Goal: Task Accomplishment & Management: Manage account settings

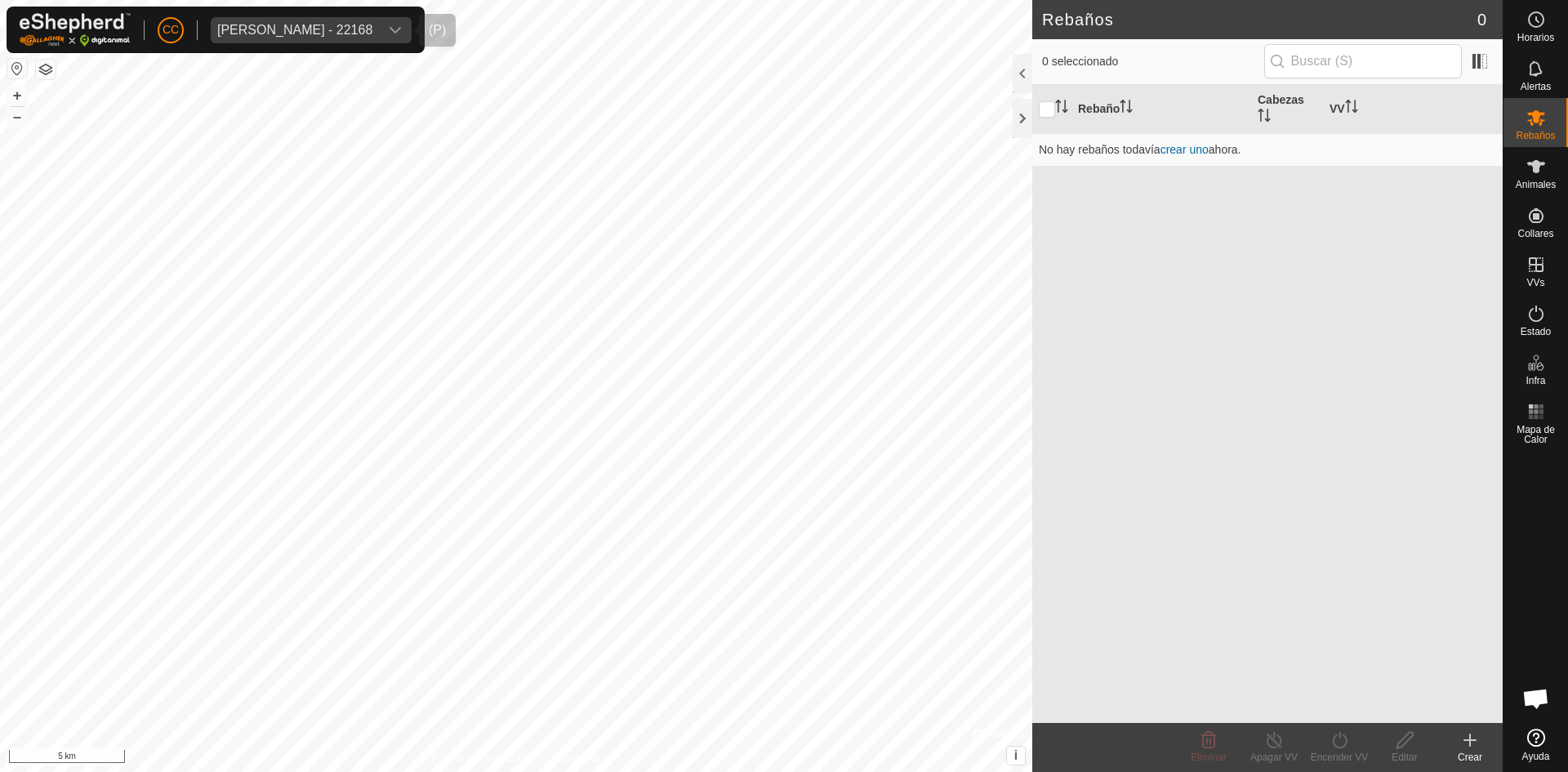
click at [341, 19] on span "[PERSON_NAME] - 22168" at bounding box center [294, 30] width 168 height 26
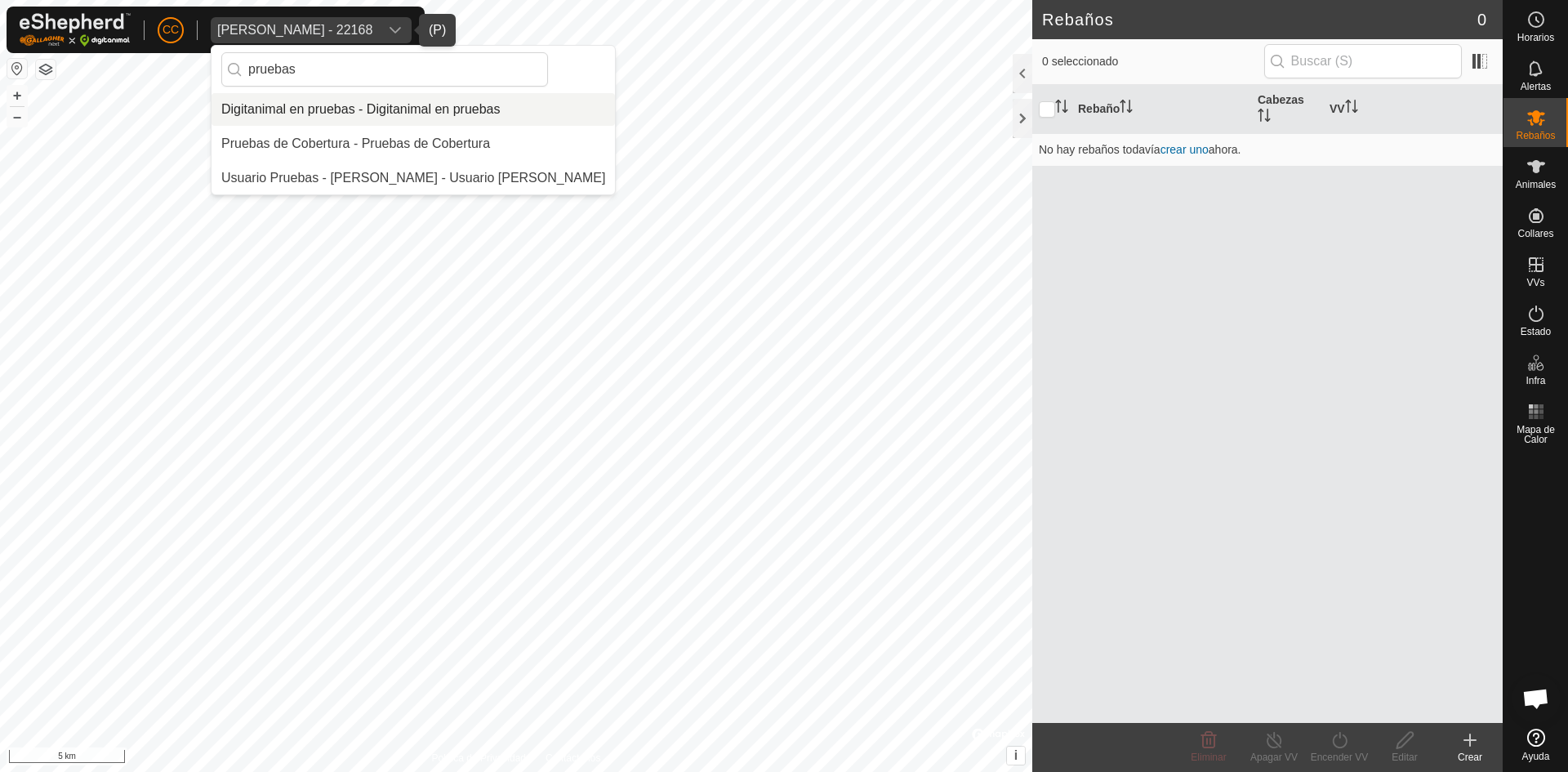
type input "pruebas"
click at [409, 96] on li "Digitanimal en pruebas - Digitanimal en pruebas" at bounding box center [413, 109] width 404 height 33
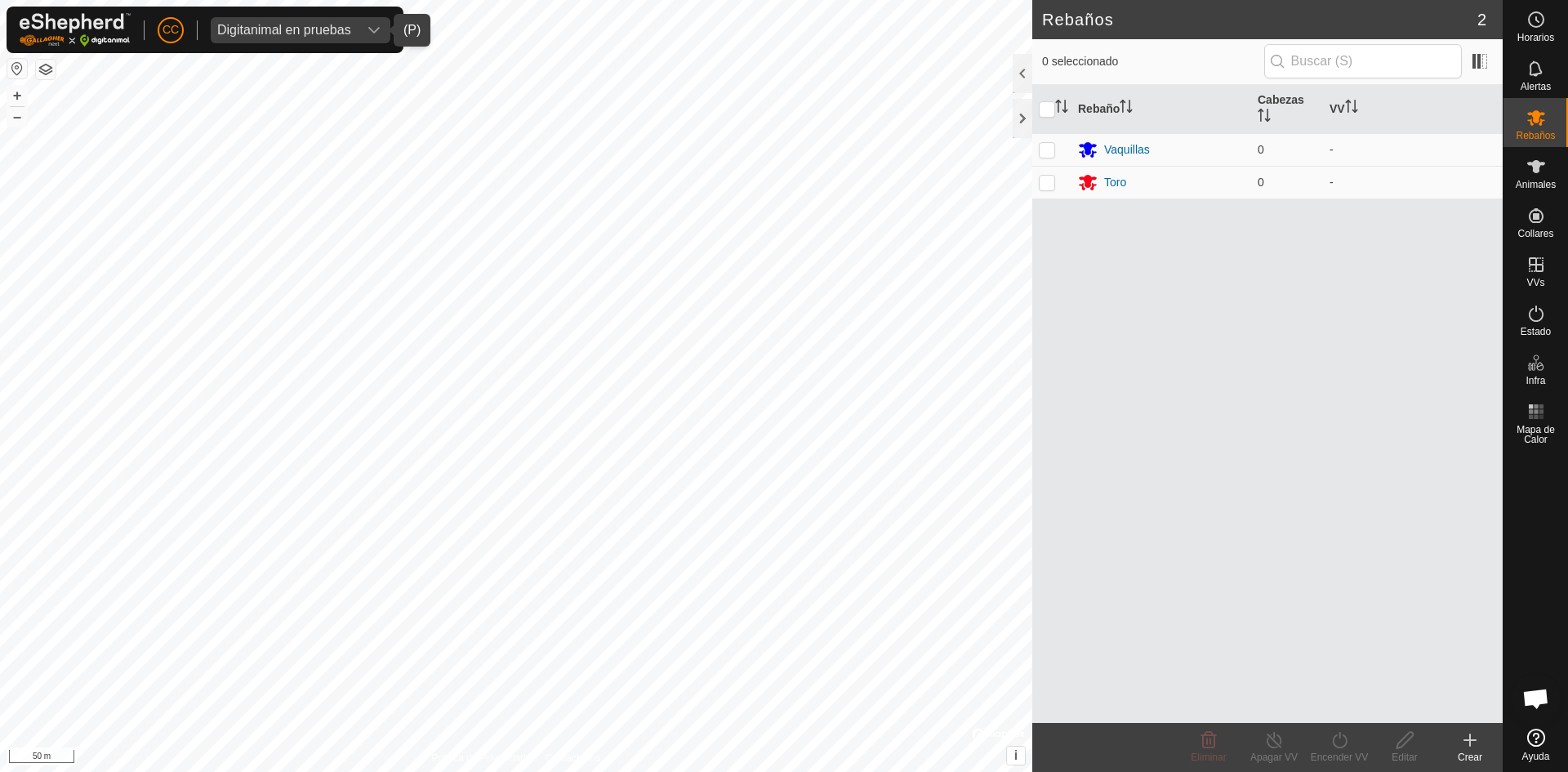
click at [1471, 765] on div "Crear" at bounding box center [1469, 747] width 65 height 49
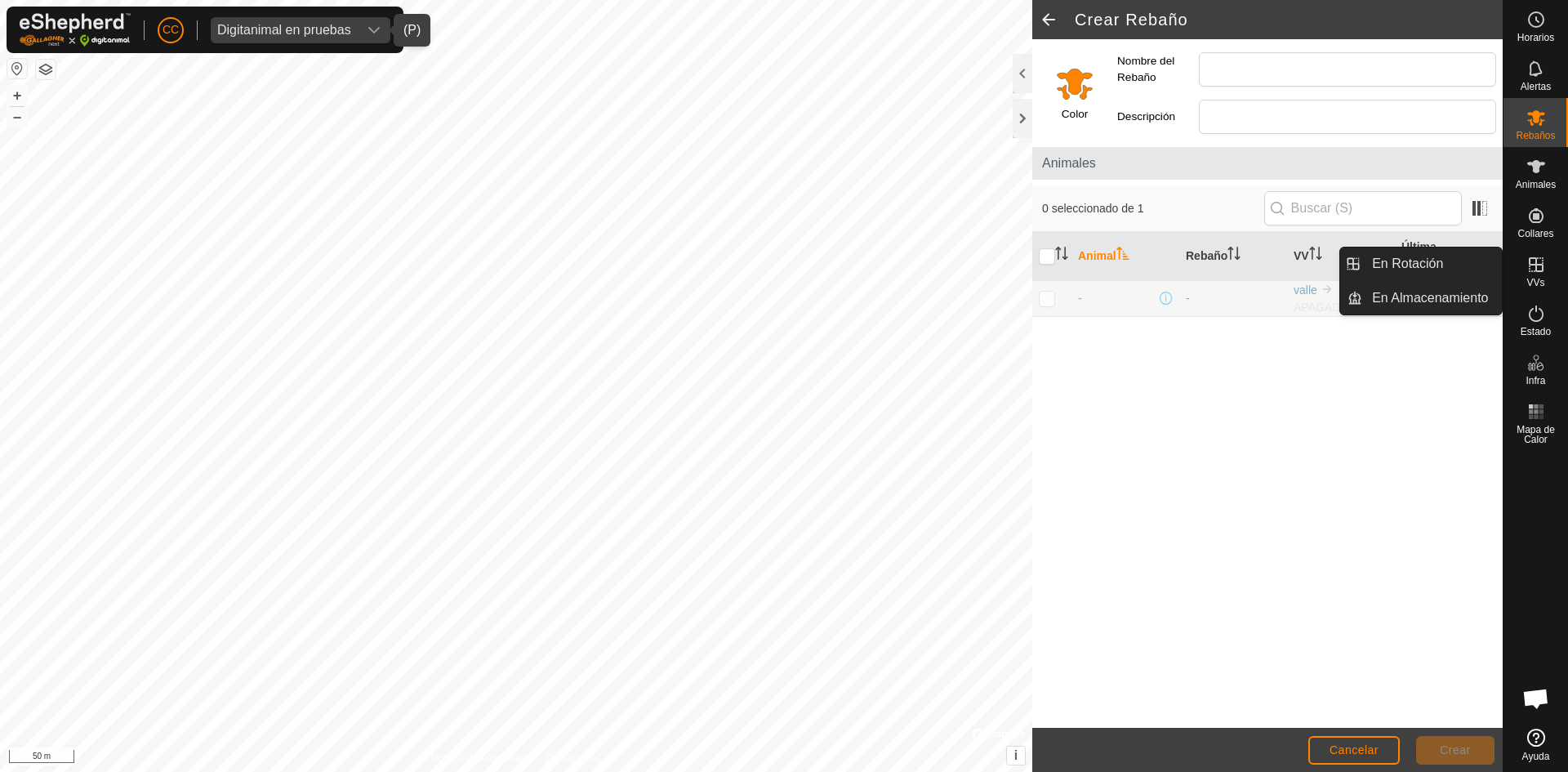
drag, startPoint x: 1550, startPoint y: 268, endPoint x: 1382, endPoint y: 565, distance: 341.2
click at [1535, 278] on div "VVs" at bounding box center [1535, 270] width 64 height 49
click at [1435, 268] on link "En Rotación" at bounding box center [1432, 263] width 140 height 33
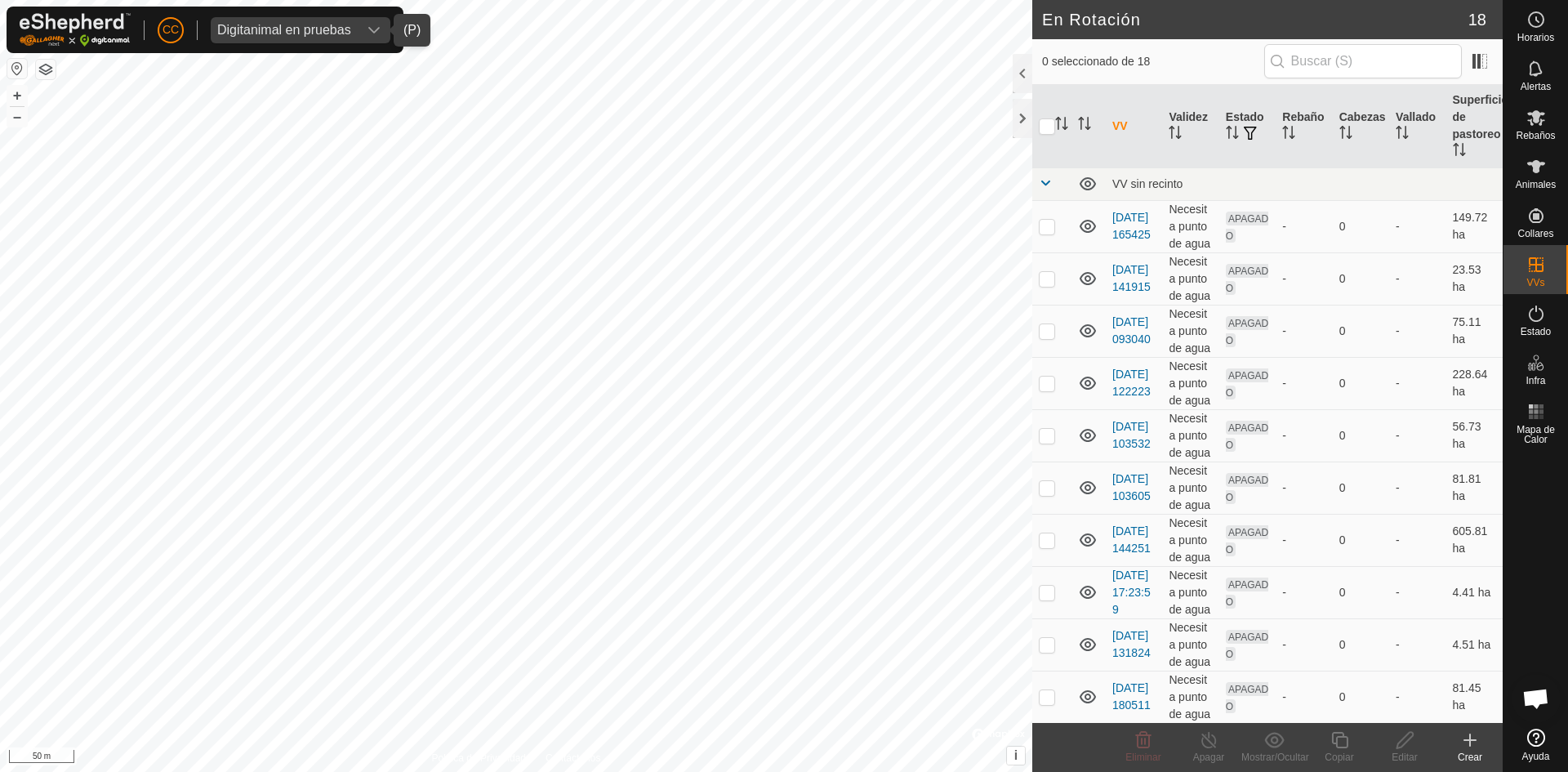
click at [1470, 742] on icon at bounding box center [1470, 740] width 0 height 11
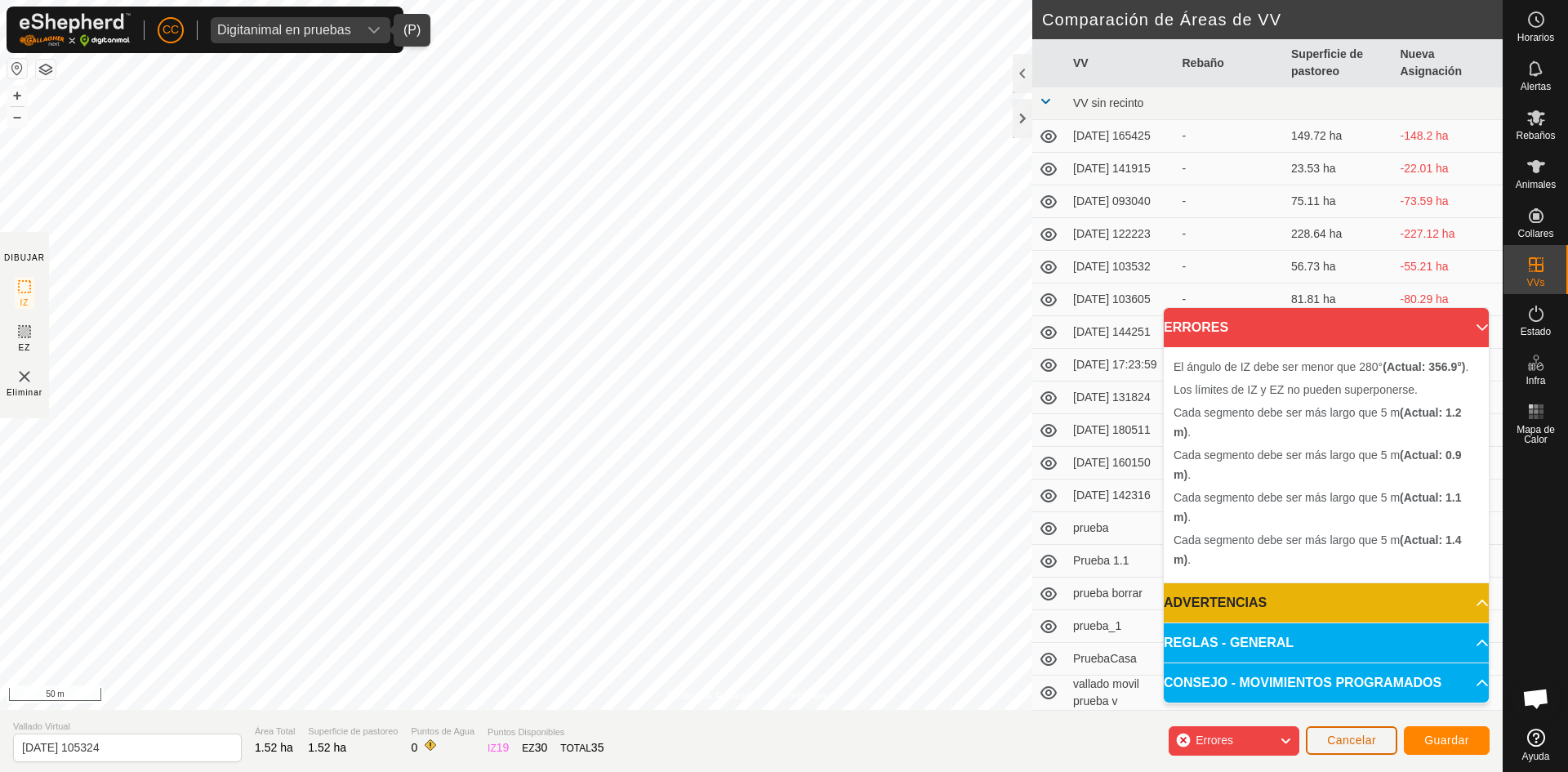
click at [1340, 743] on span "Cancelar" at bounding box center [1351, 740] width 49 height 13
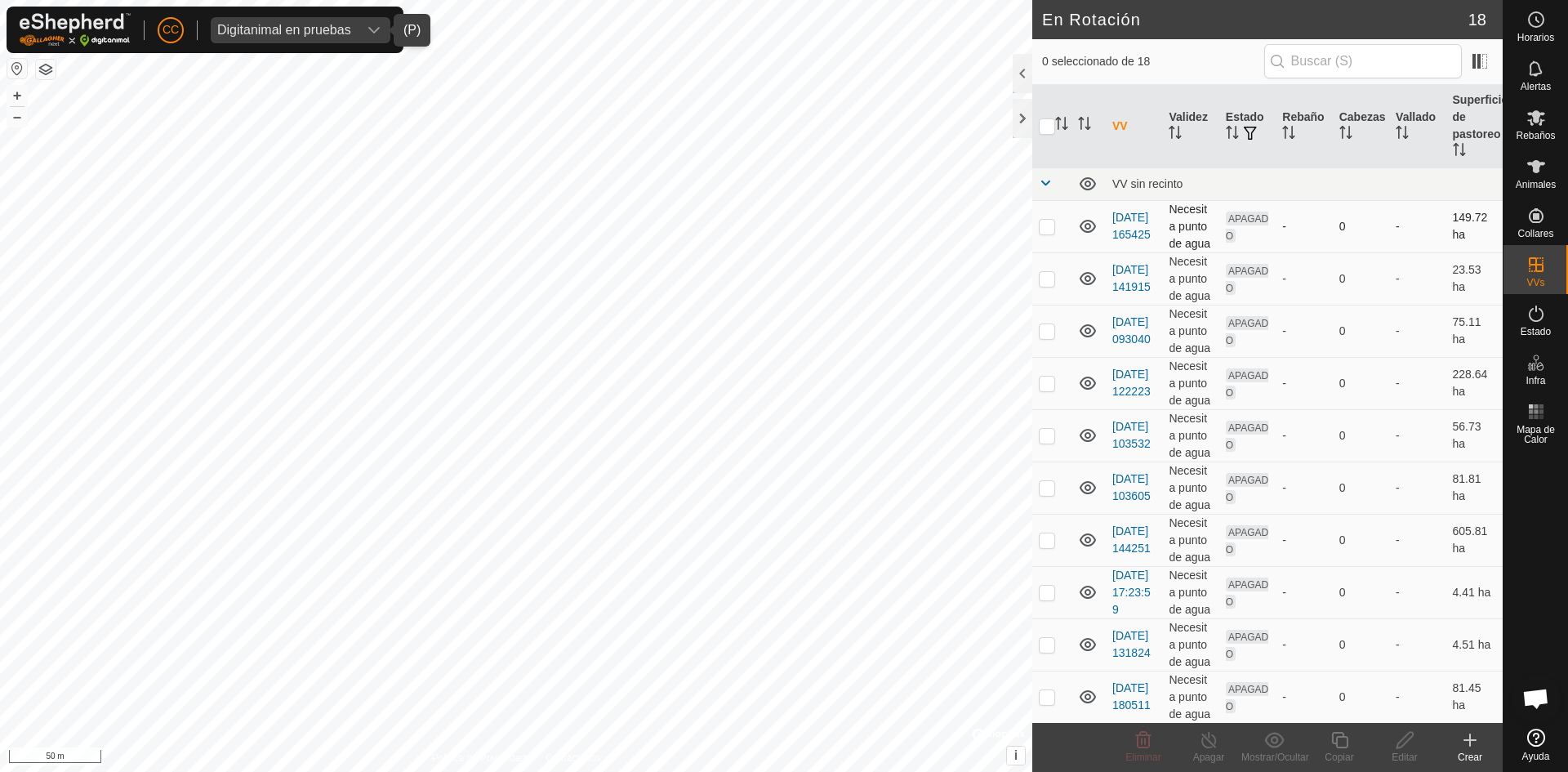
click at [1041, 237] on td at bounding box center [1052, 226] width 40 height 52
checkbox input "true"
click at [1041, 289] on td at bounding box center [1052, 277] width 40 height 52
checkbox input "true"
click at [1048, 327] on p-checkbox at bounding box center [1046, 331] width 16 height 13
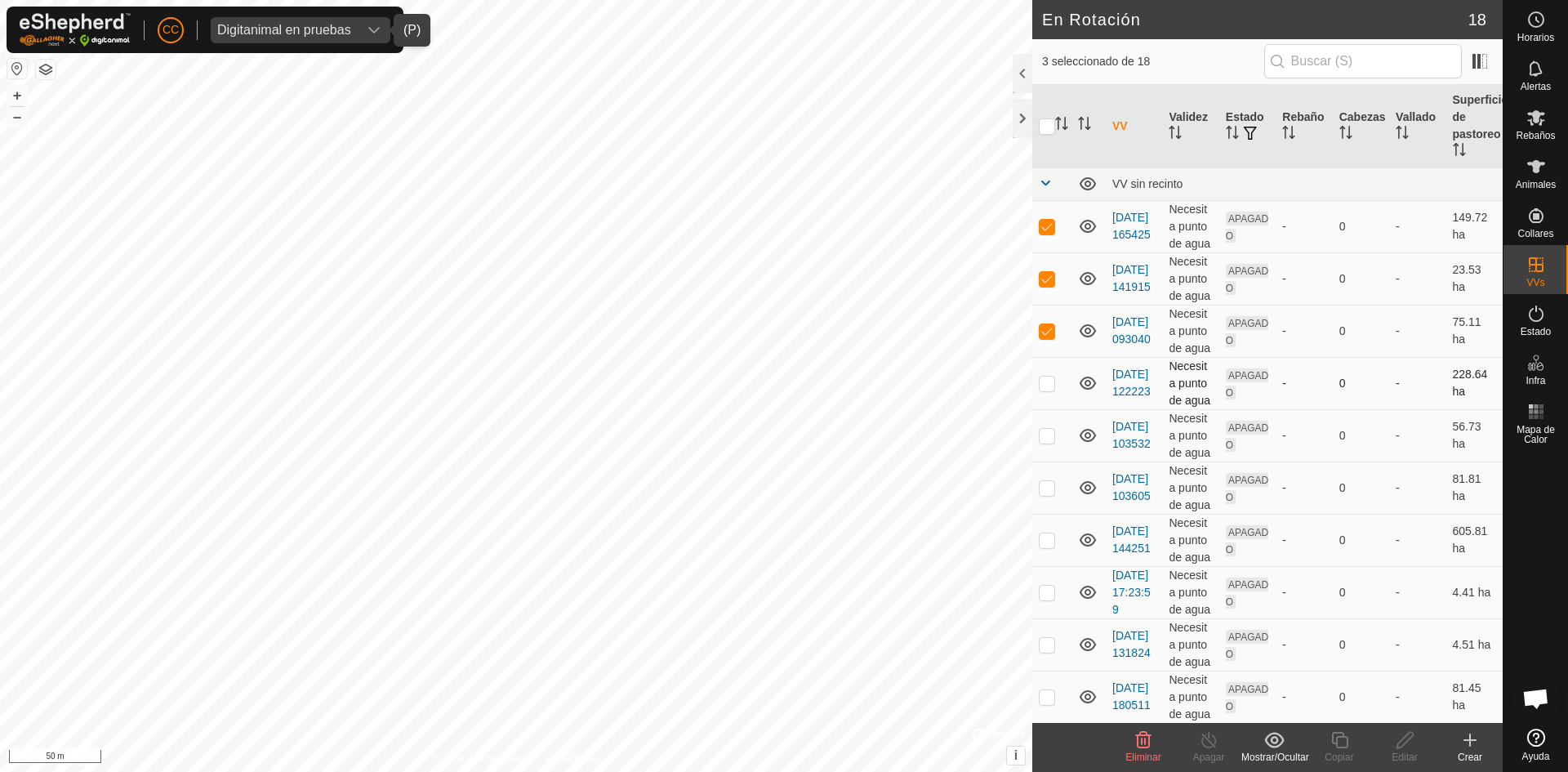
checkbox input "true"
click at [1041, 386] on p-checkbox at bounding box center [1046, 383] width 16 height 13
checkbox input "true"
click at [1043, 440] on p-checkbox at bounding box center [1046, 435] width 16 height 13
checkbox input "true"
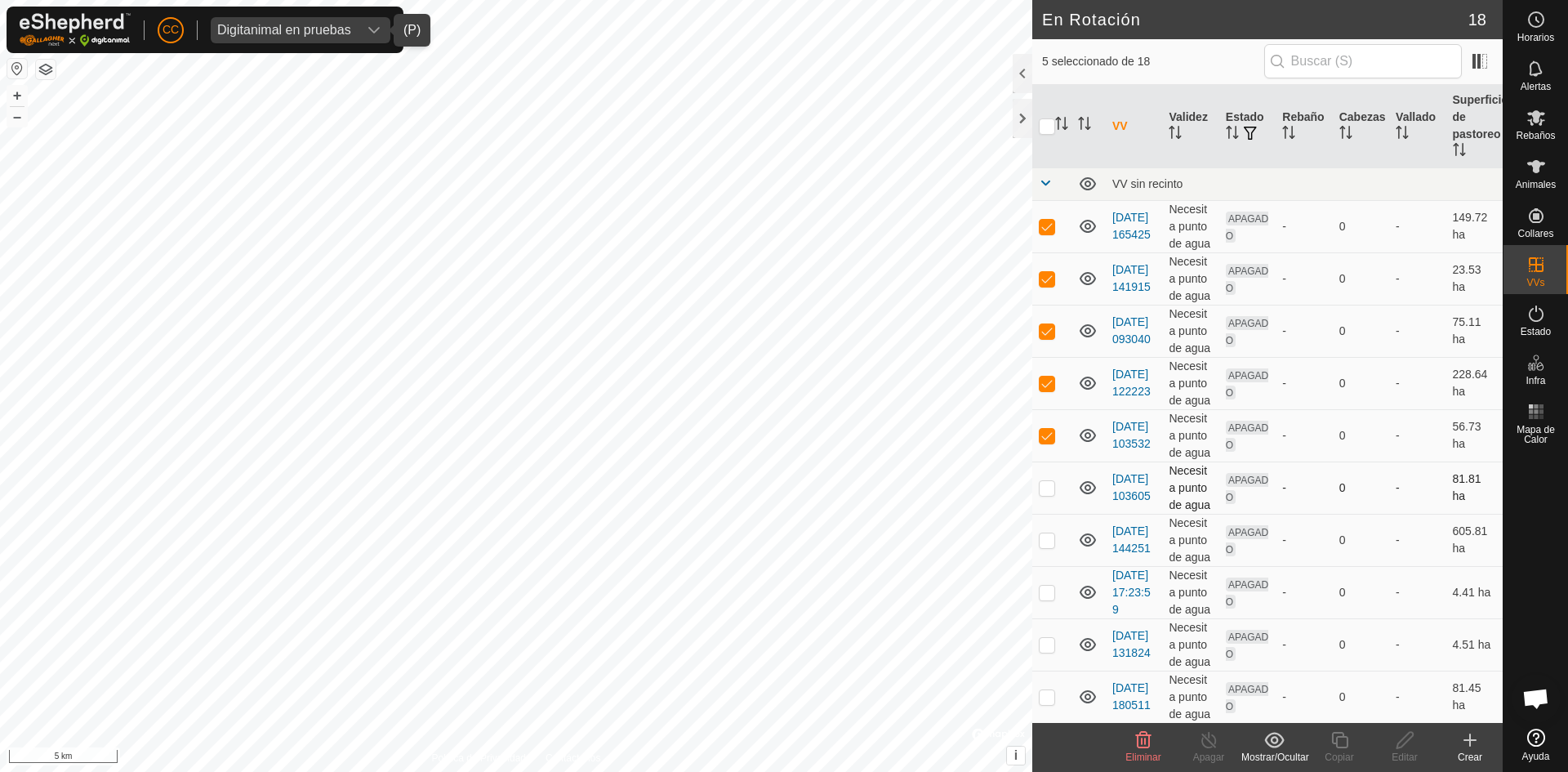
click at [1053, 478] on td at bounding box center [1052, 487] width 40 height 52
checkbox input "true"
click at [1051, 542] on p-checkbox at bounding box center [1046, 540] width 16 height 13
checkbox input "true"
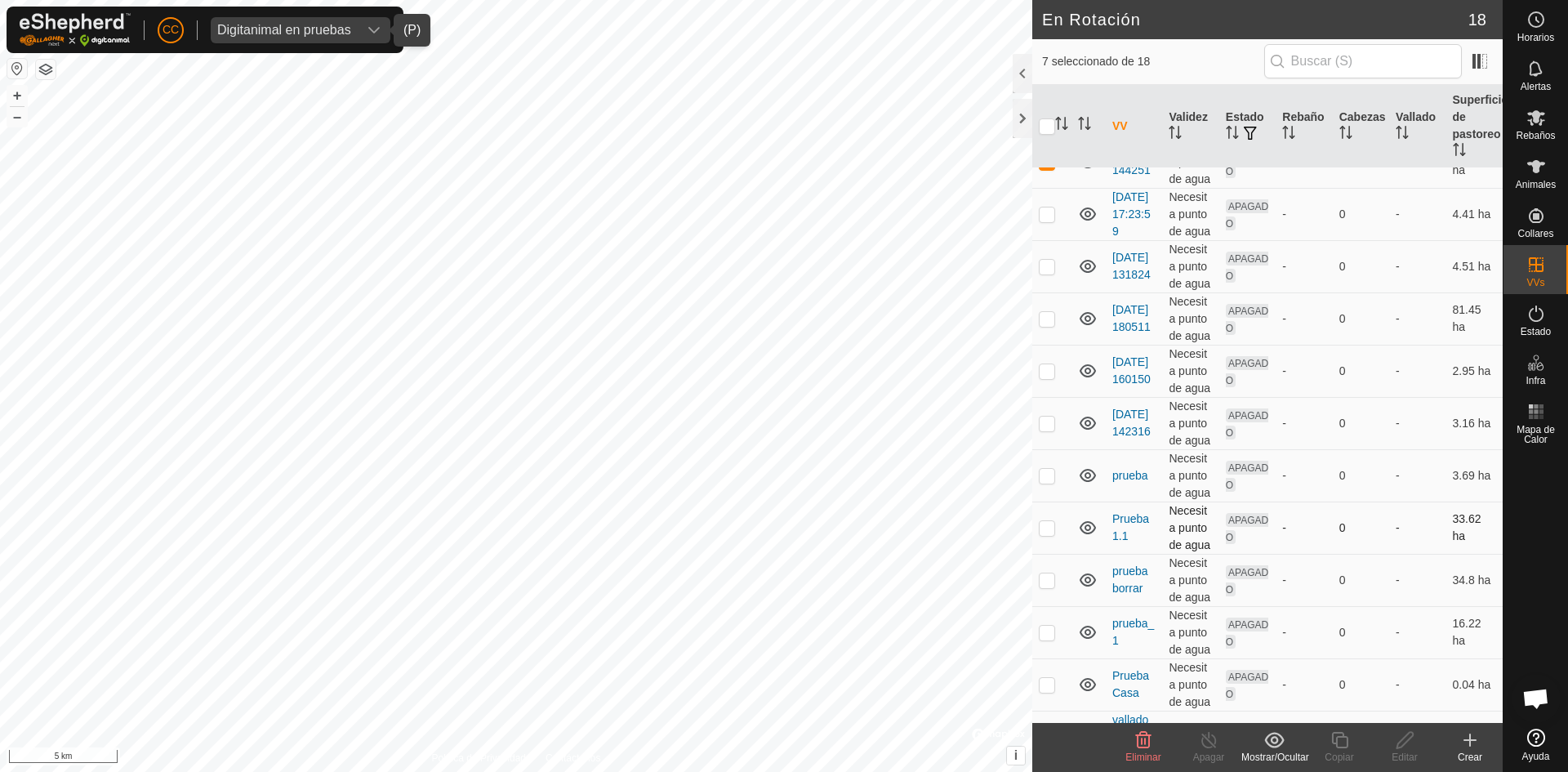
scroll to position [453, 0]
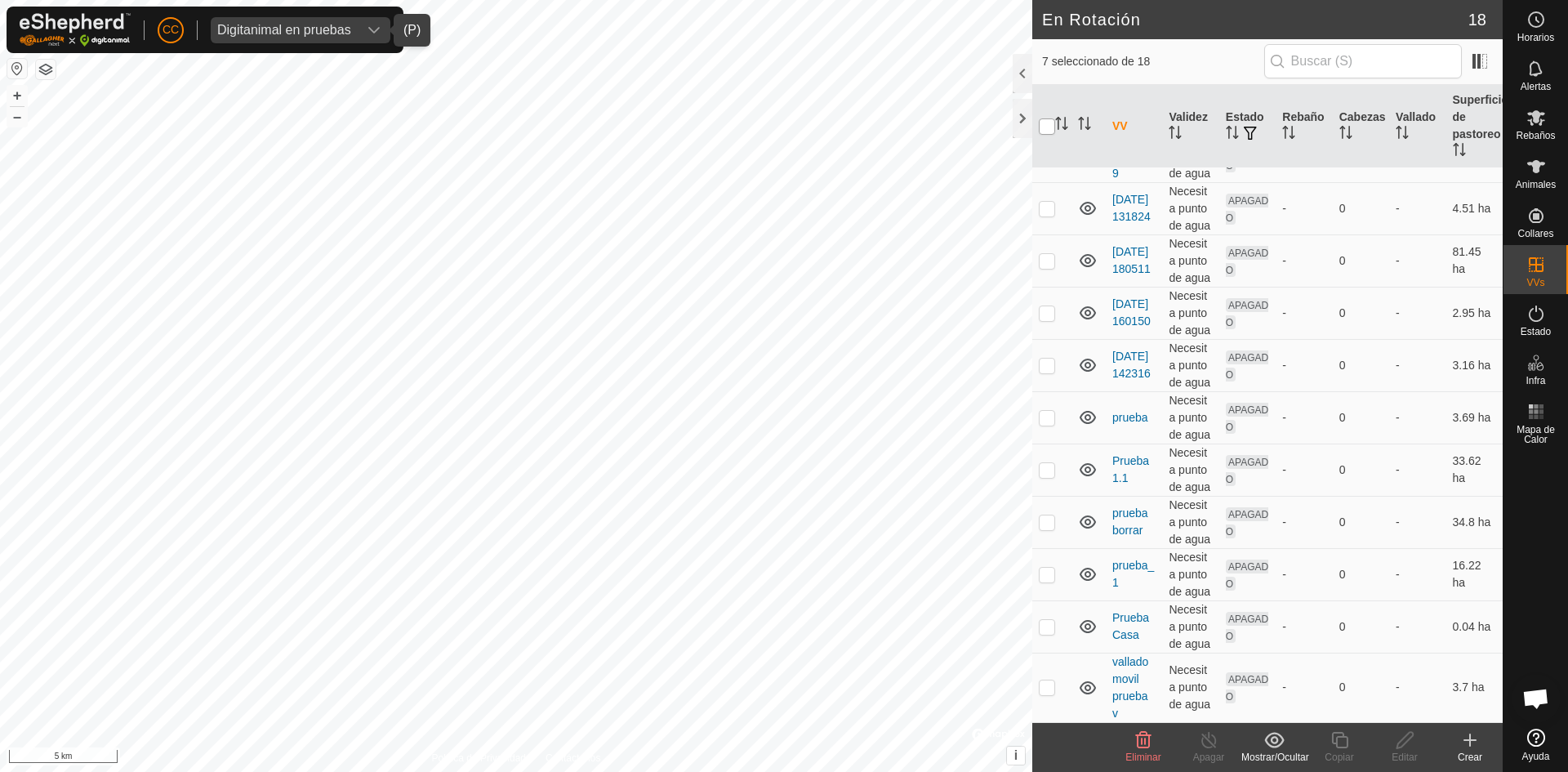
click at [1050, 130] on input "checkbox" at bounding box center [1046, 126] width 16 height 16
checkbox input "true"
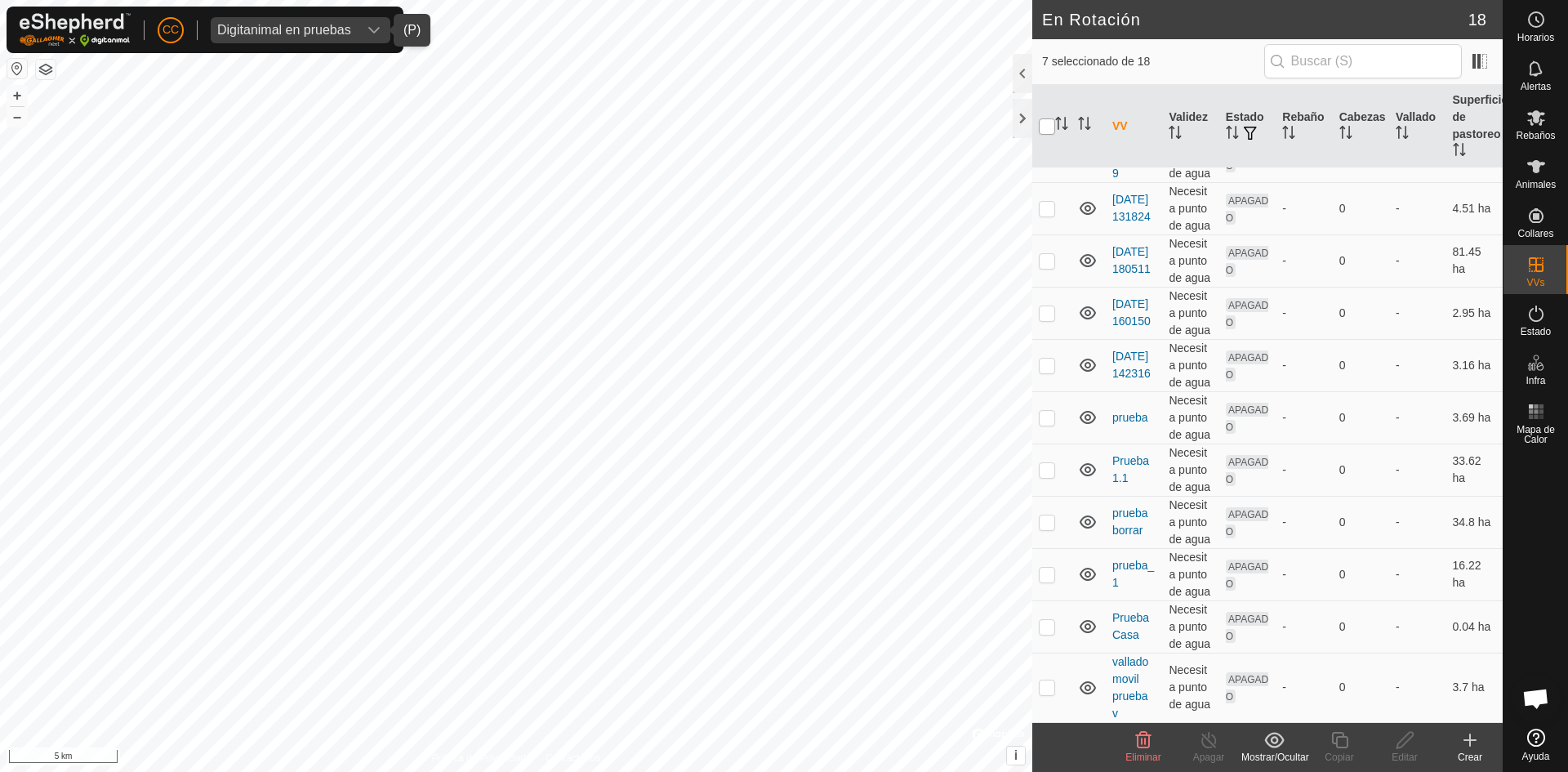
checkbox input "true"
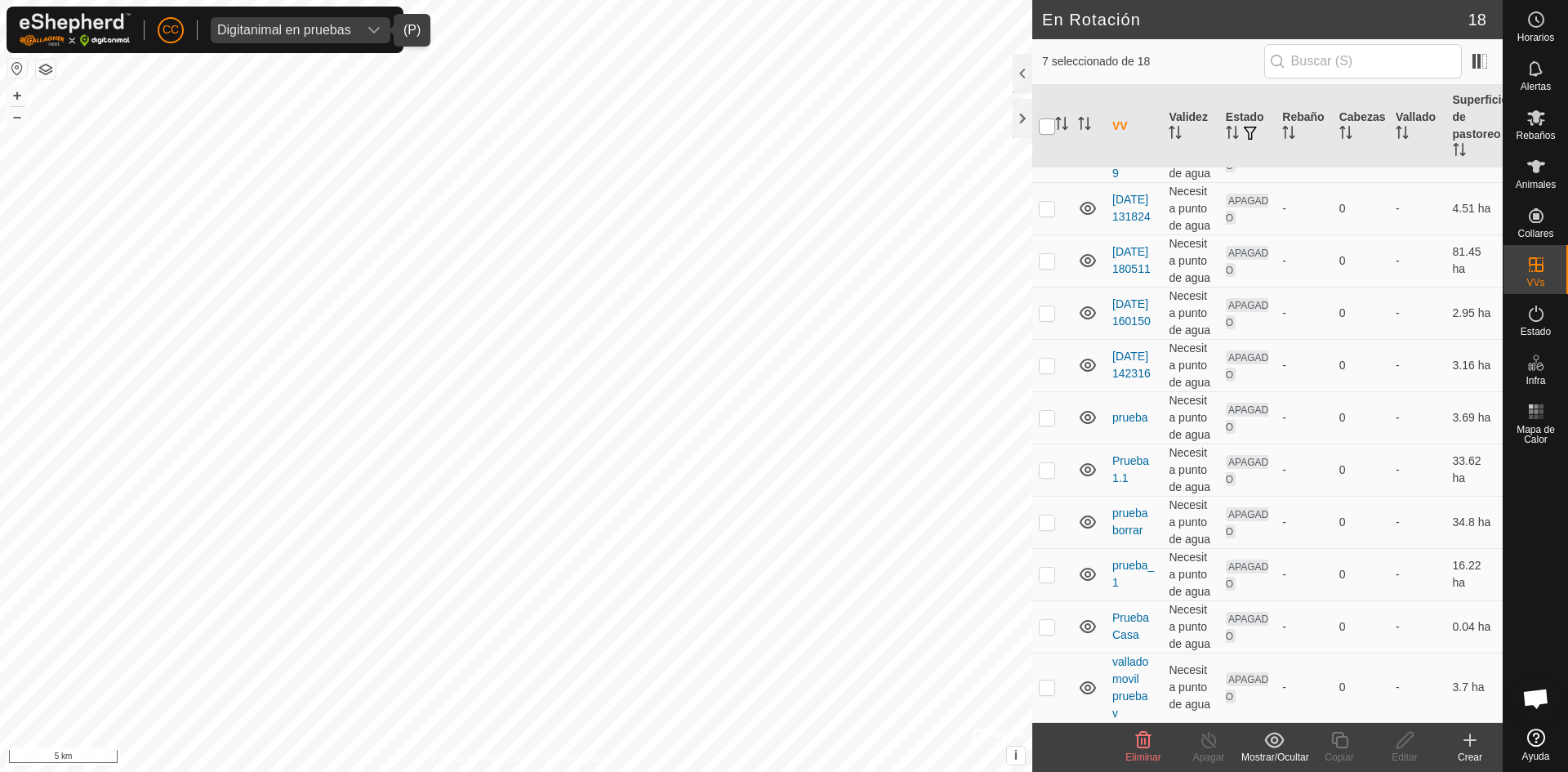
checkbox input "true"
click at [1149, 738] on icon at bounding box center [1143, 740] width 20 height 20
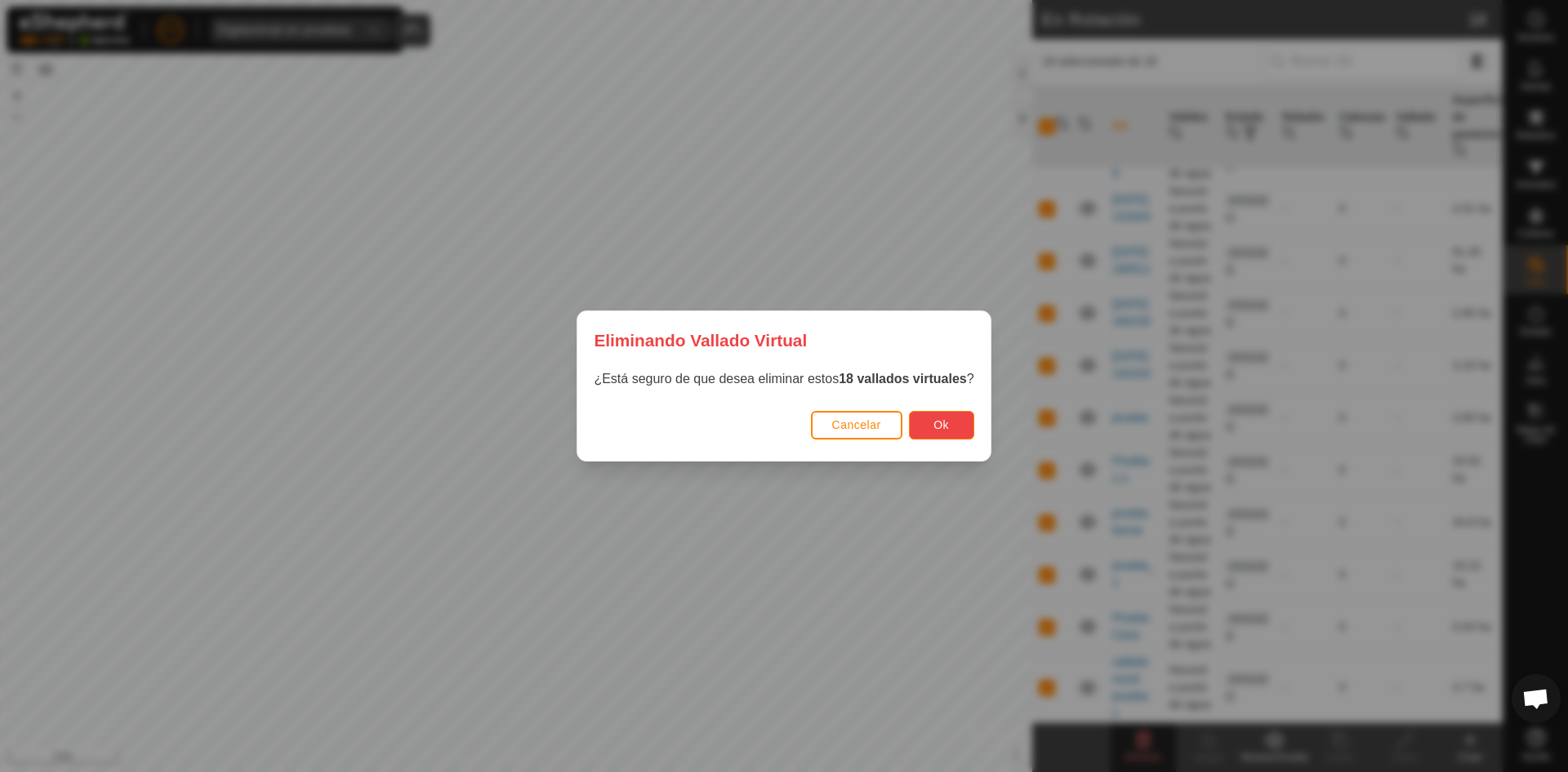
click at [945, 415] on button "Ok" at bounding box center [941, 425] width 65 height 28
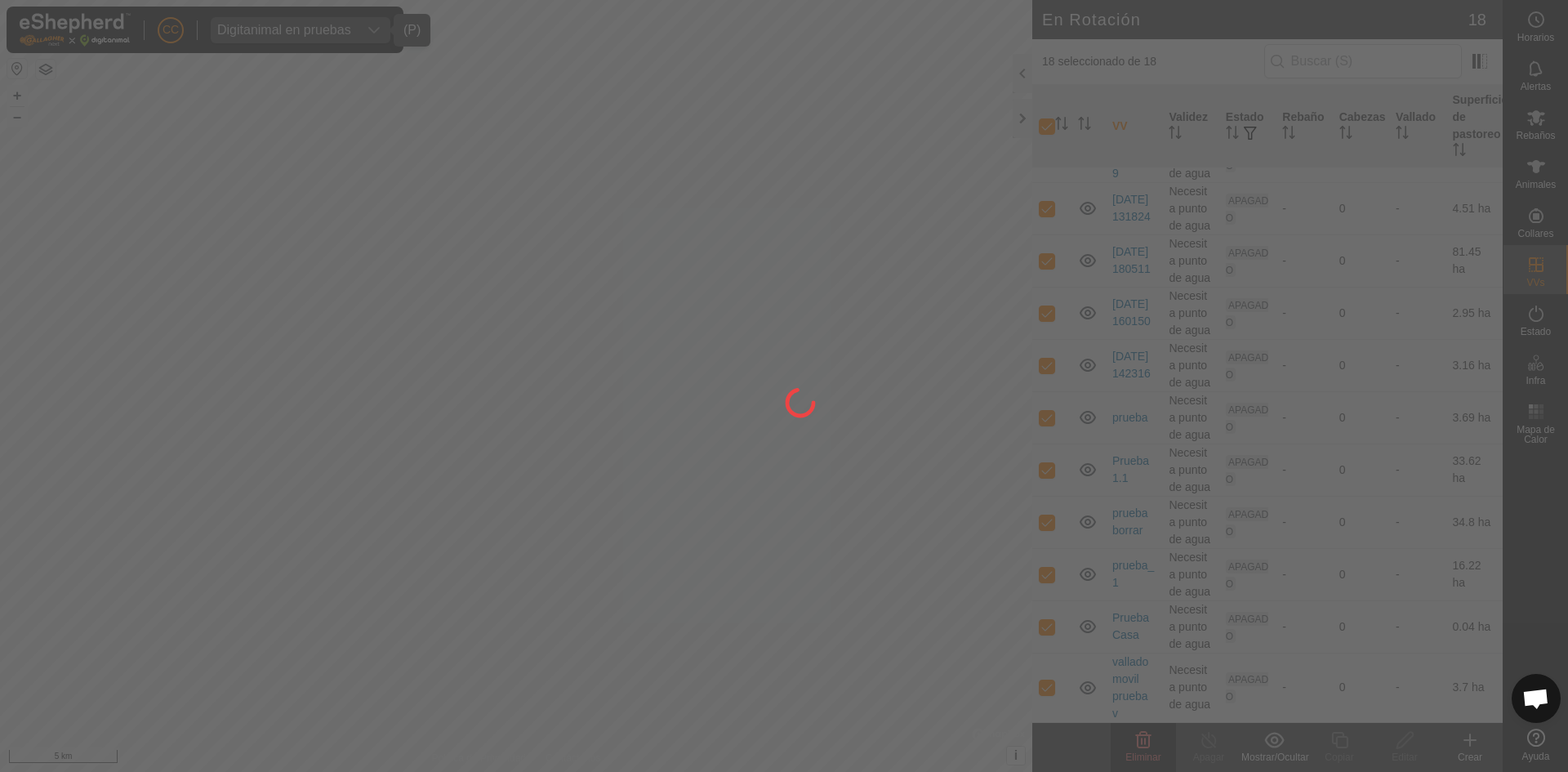
checkbox input "false"
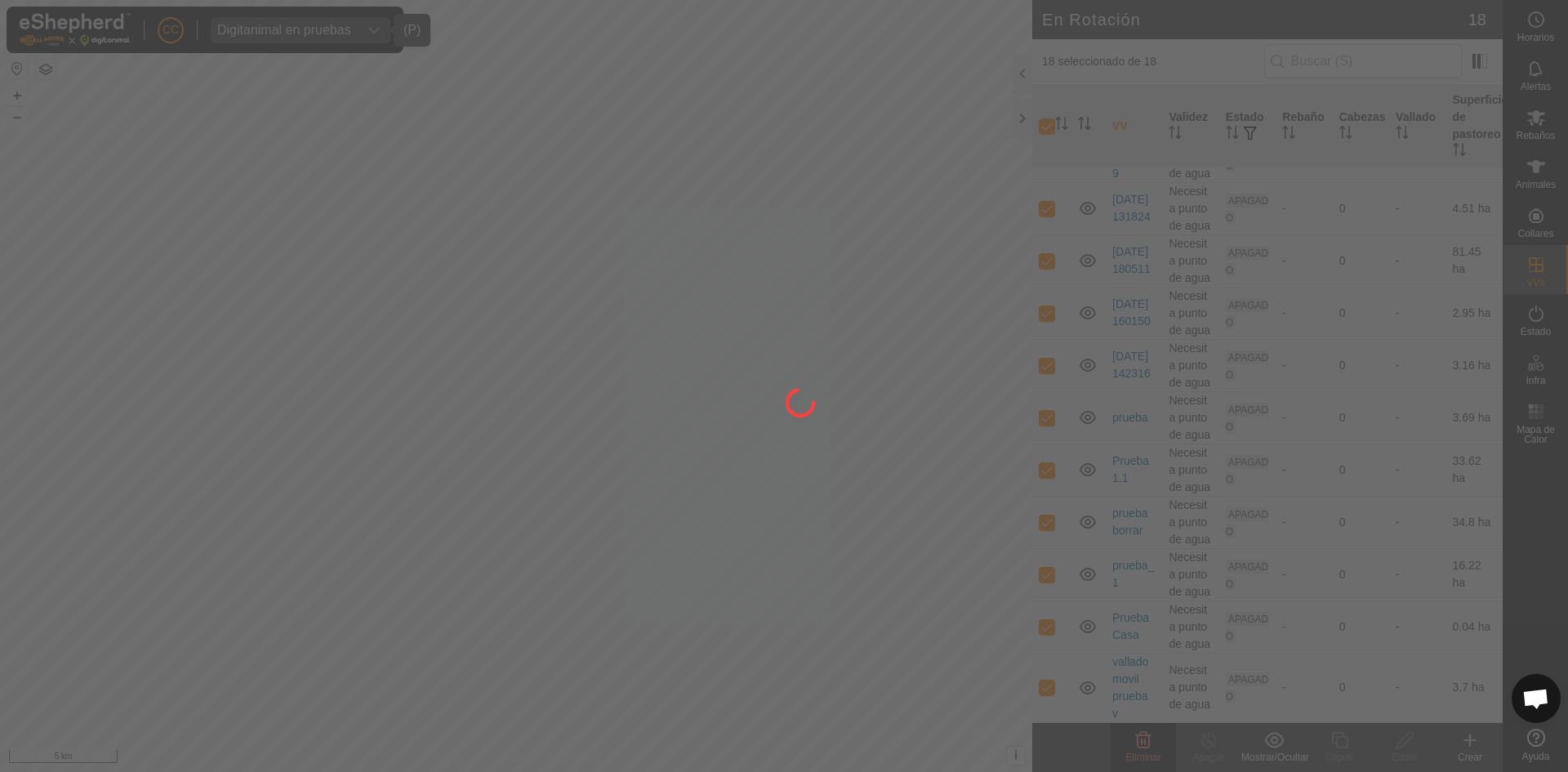
checkbox input "false"
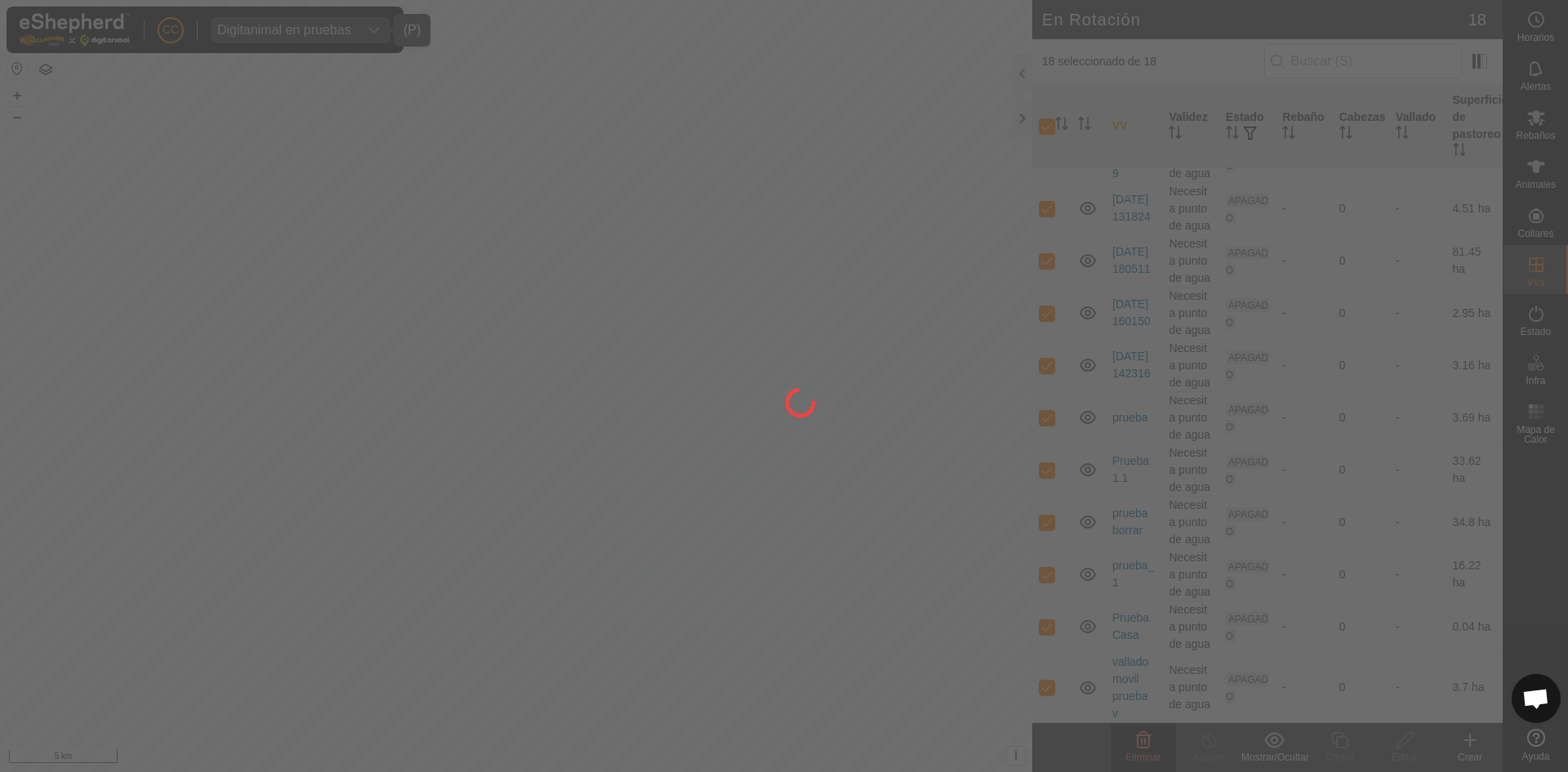
checkbox input "false"
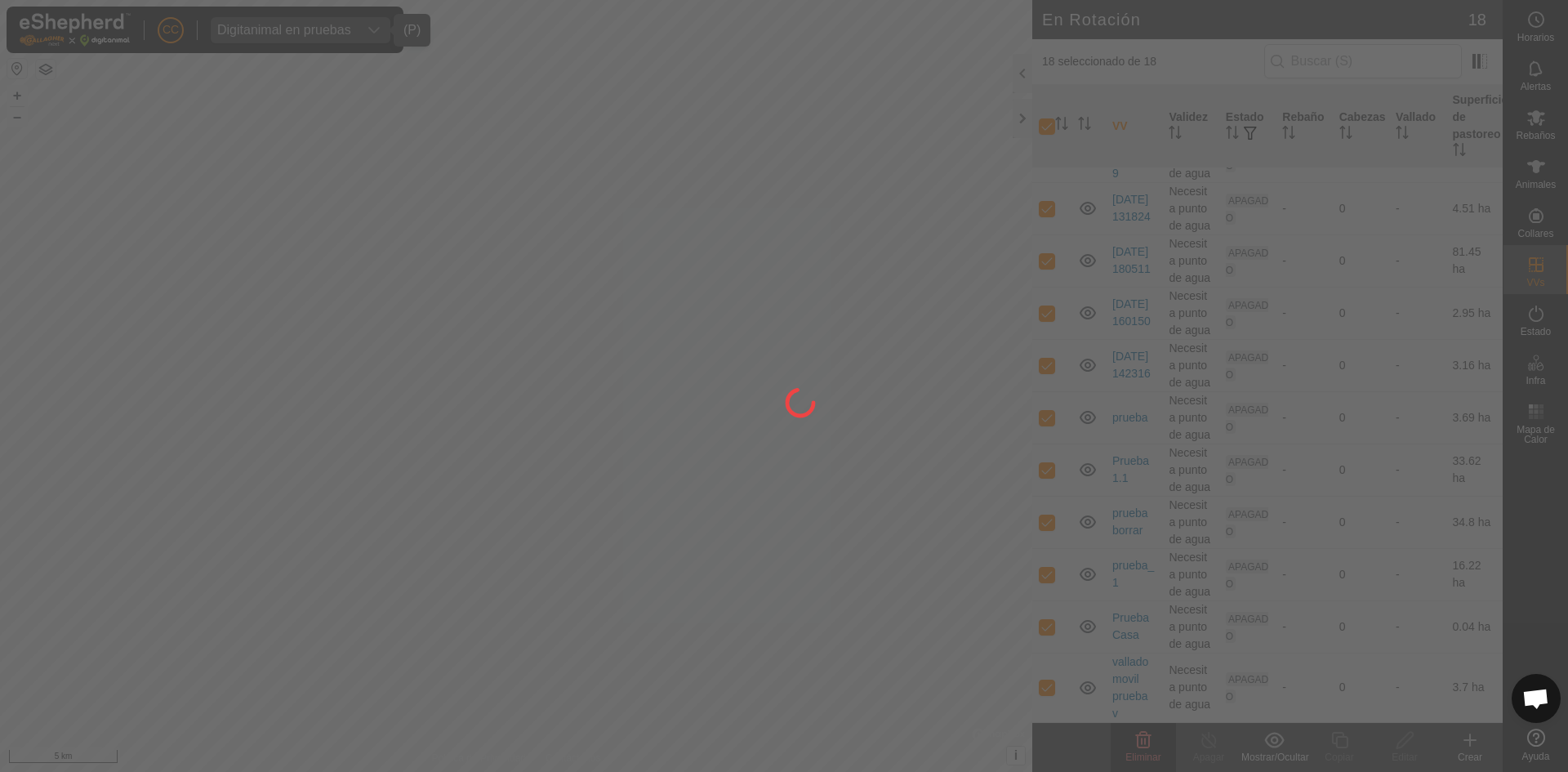
checkbox input "false"
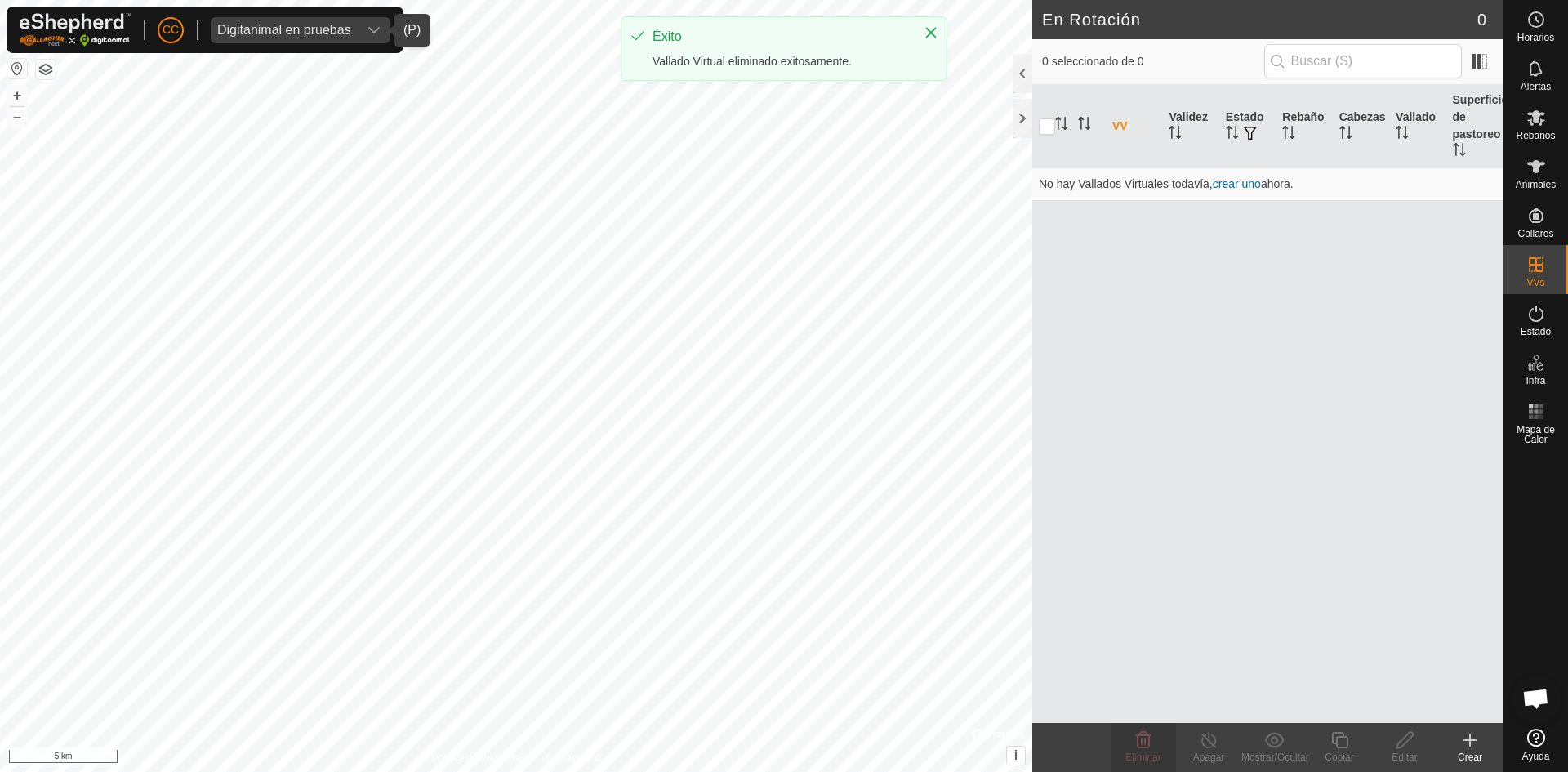
scroll to position [0, 0]
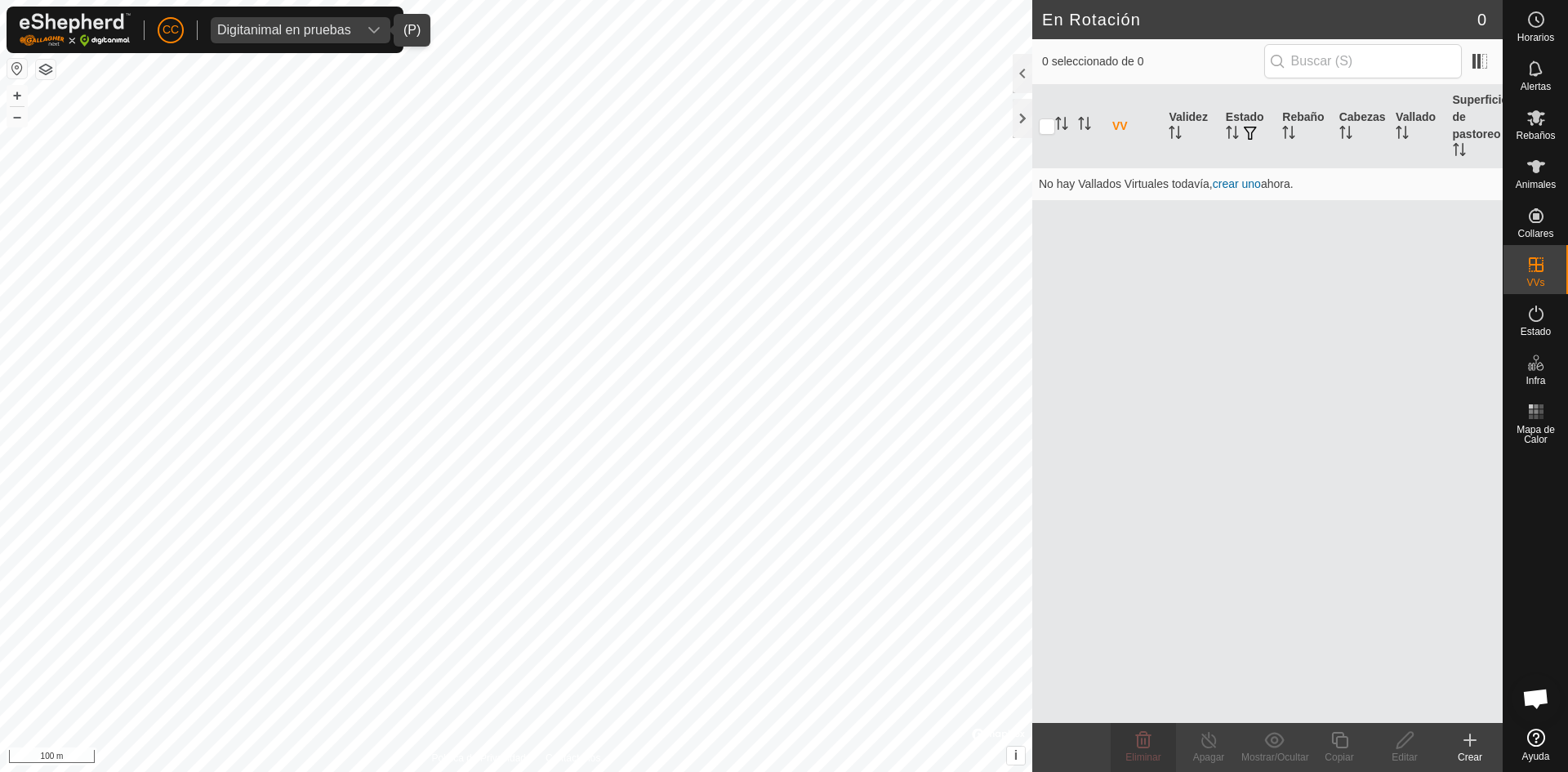
click at [1488, 747] on create-svg-icon at bounding box center [1469, 740] width 65 height 20
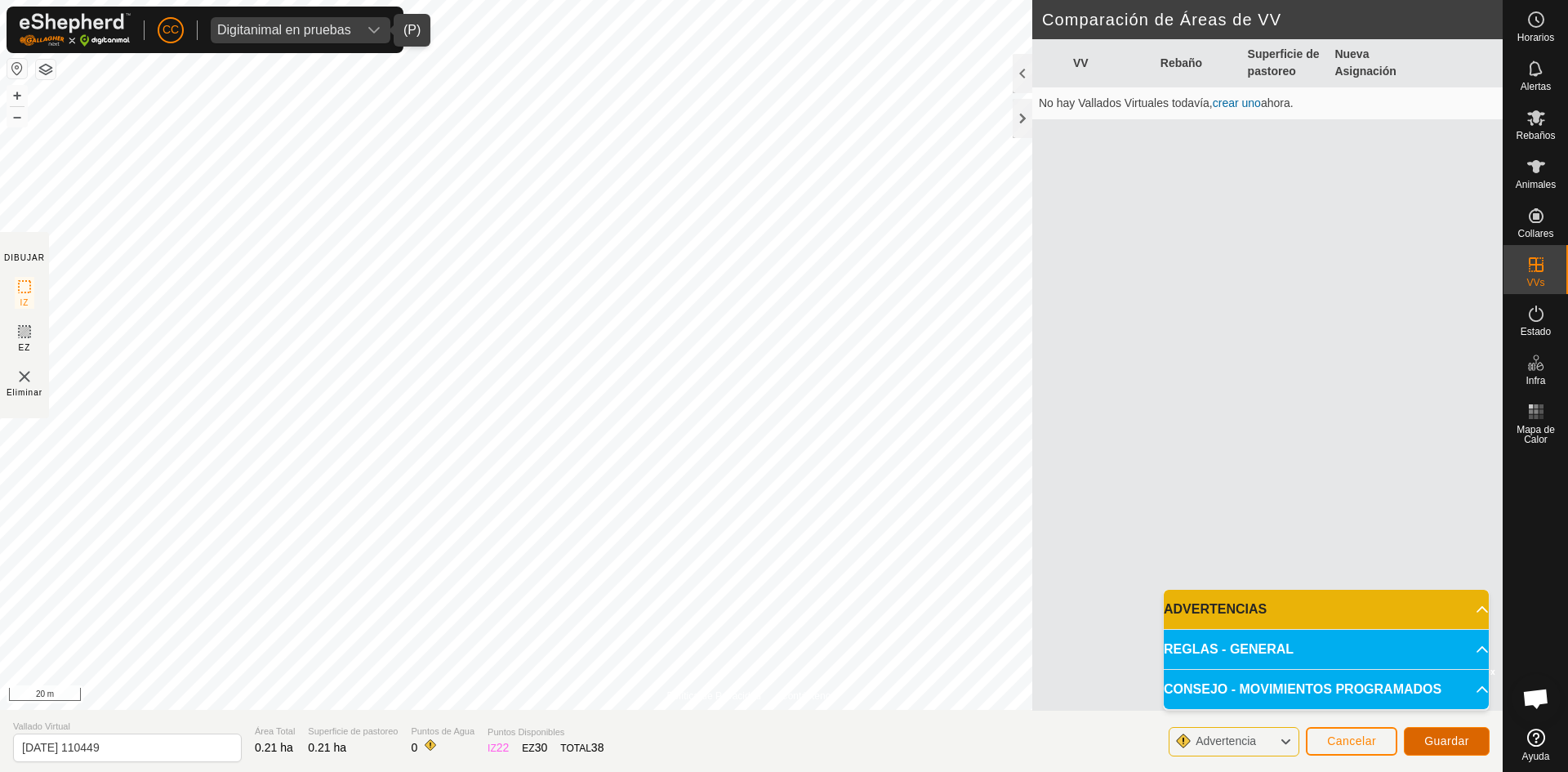
click at [1474, 739] on button "Guardar" at bounding box center [1446, 741] width 86 height 28
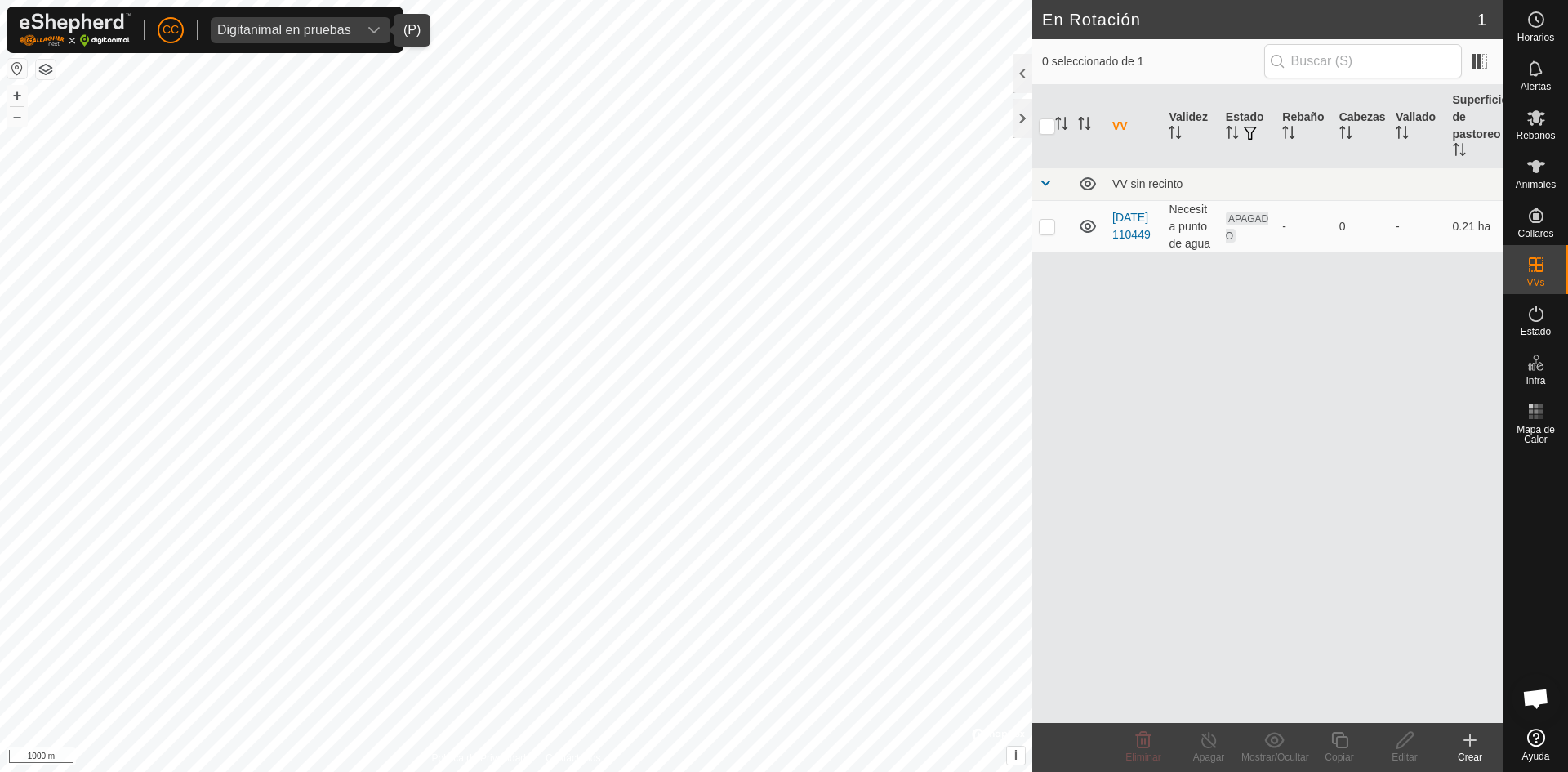
click at [356, 27] on span "Digitanimal en pruebas" at bounding box center [284, 30] width 147 height 26
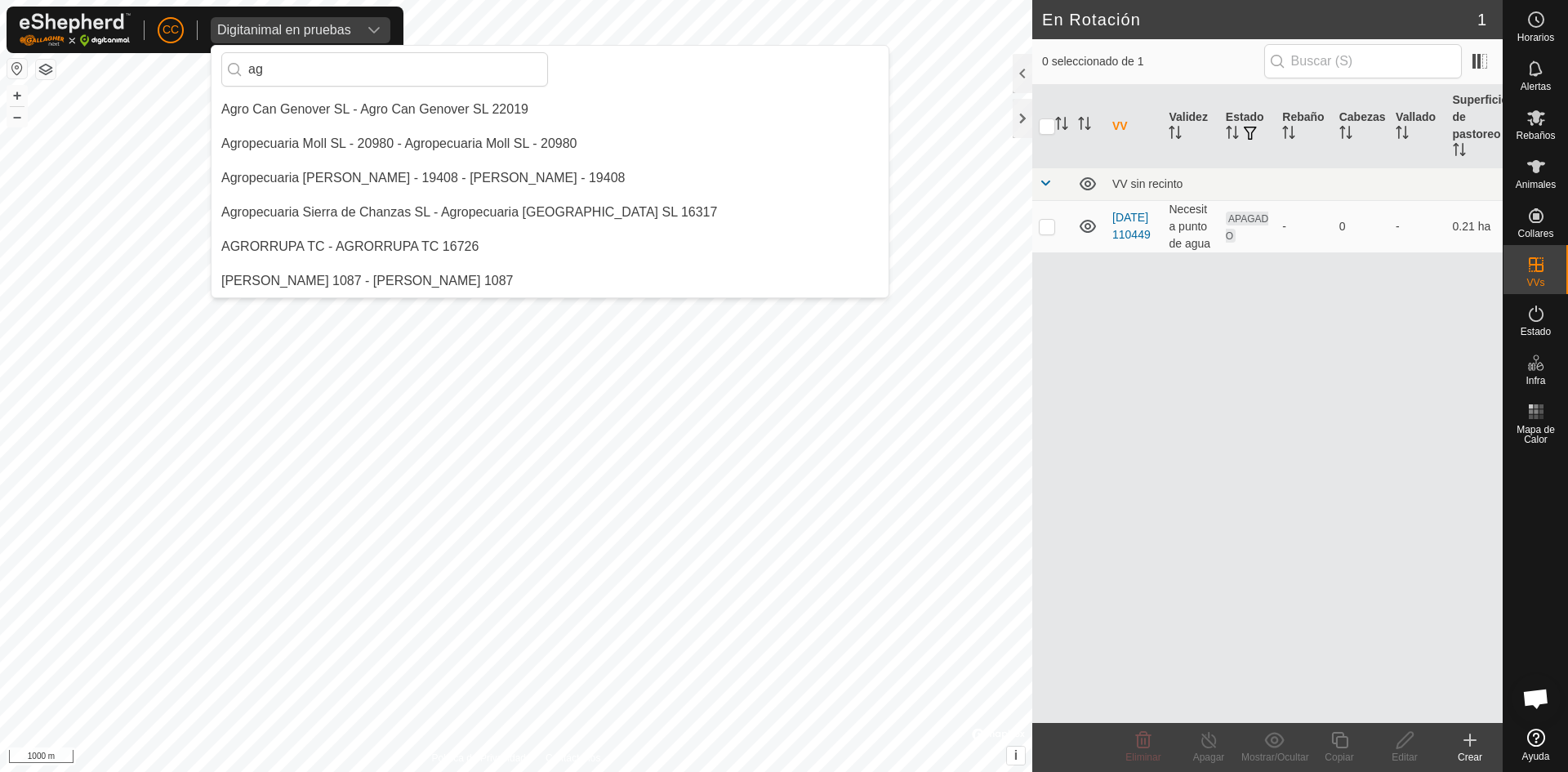
type input "a"
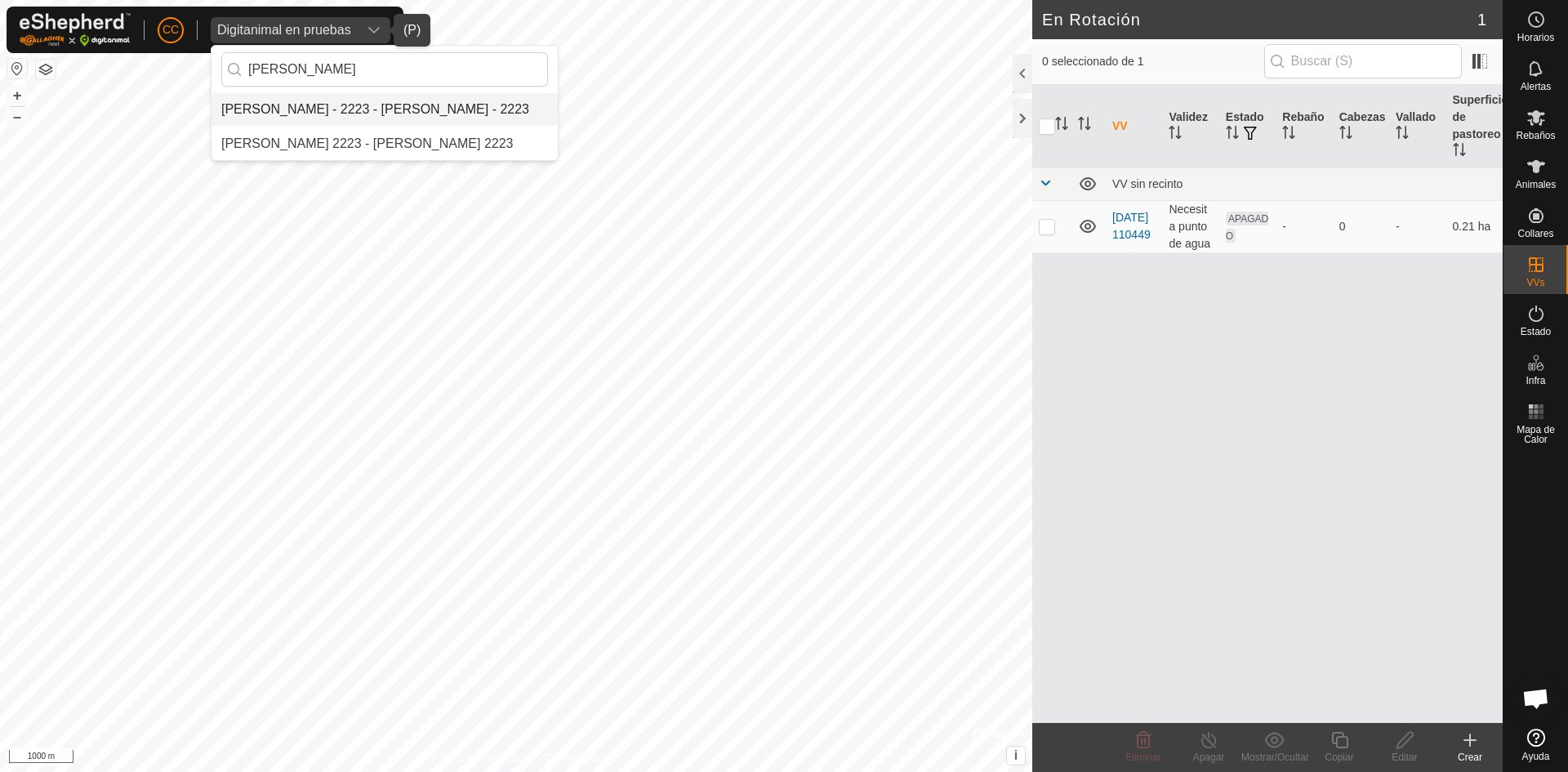
type input "[PERSON_NAME]"
click at [381, 109] on li "[PERSON_NAME] - 2223 - [PERSON_NAME] - 2223" at bounding box center [384, 109] width 346 height 33
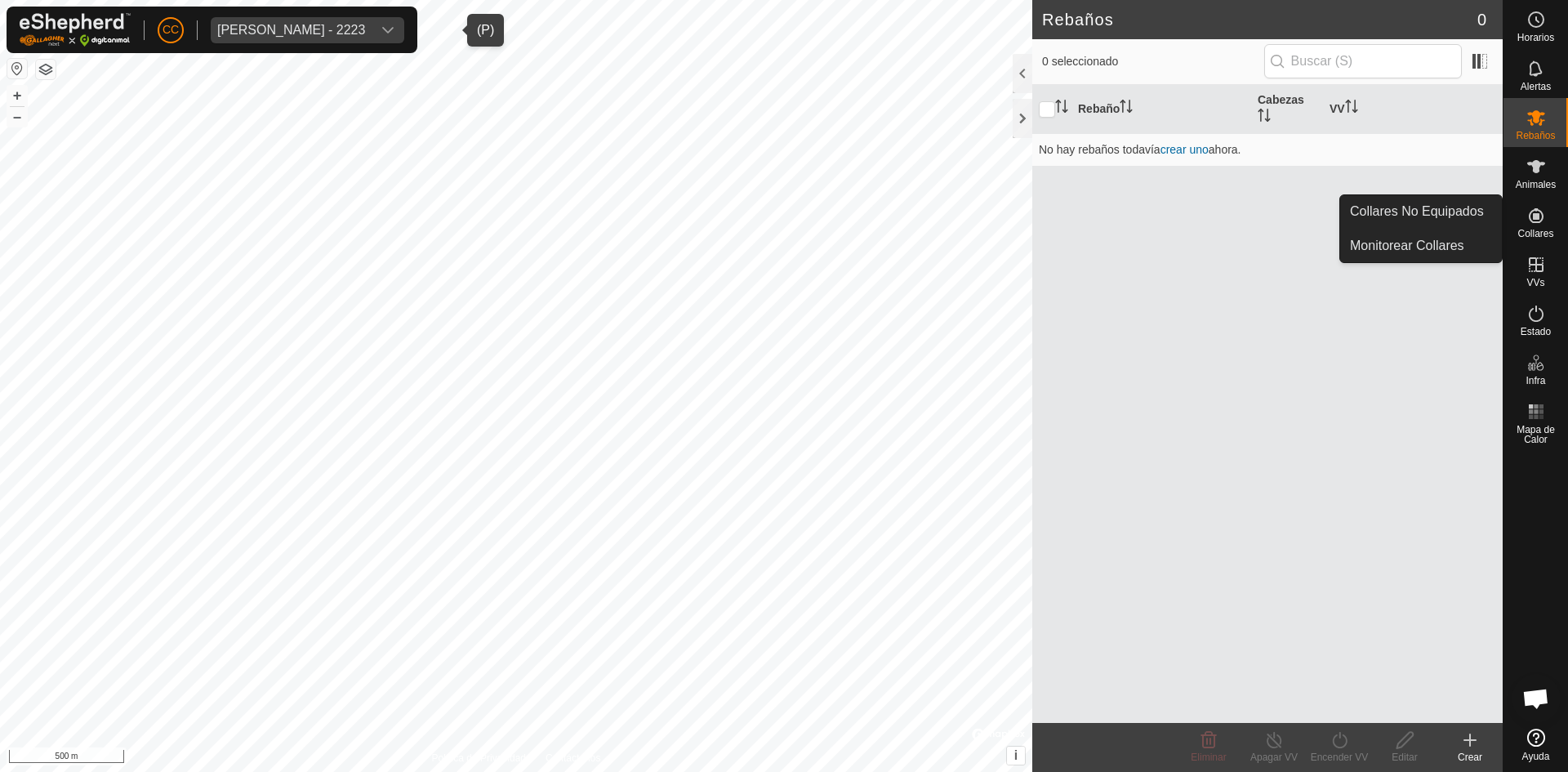
drag, startPoint x: 1535, startPoint y: 243, endPoint x: 1538, endPoint y: 229, distance: 14.3
click at [1538, 229] on span "Collares" at bounding box center [1535, 233] width 36 height 9
click at [1438, 211] on link "Collares No Equipados" at bounding box center [1420, 211] width 161 height 33
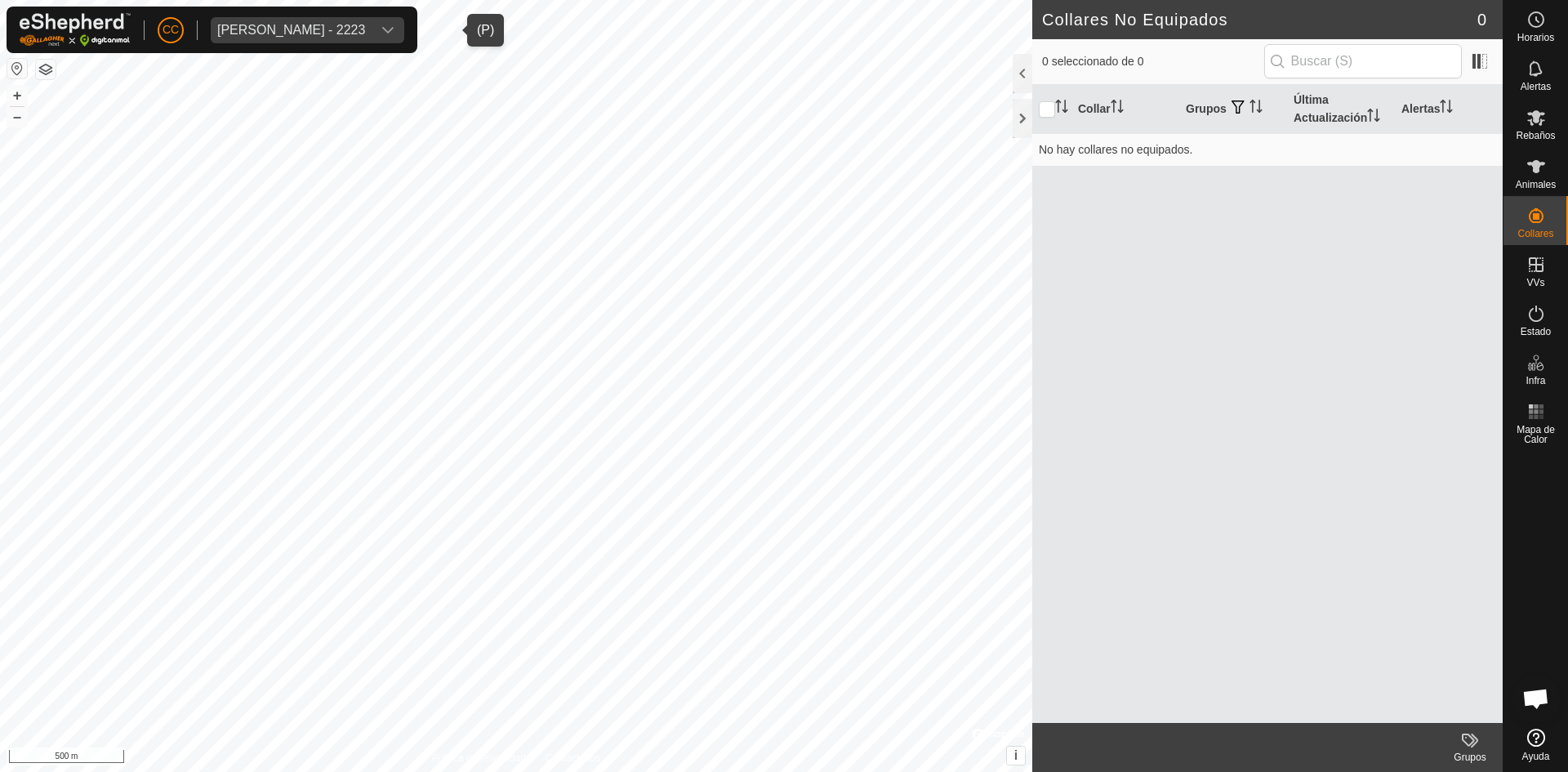
click at [372, 25] on span "[PERSON_NAME] - 2223" at bounding box center [291, 30] width 160 height 26
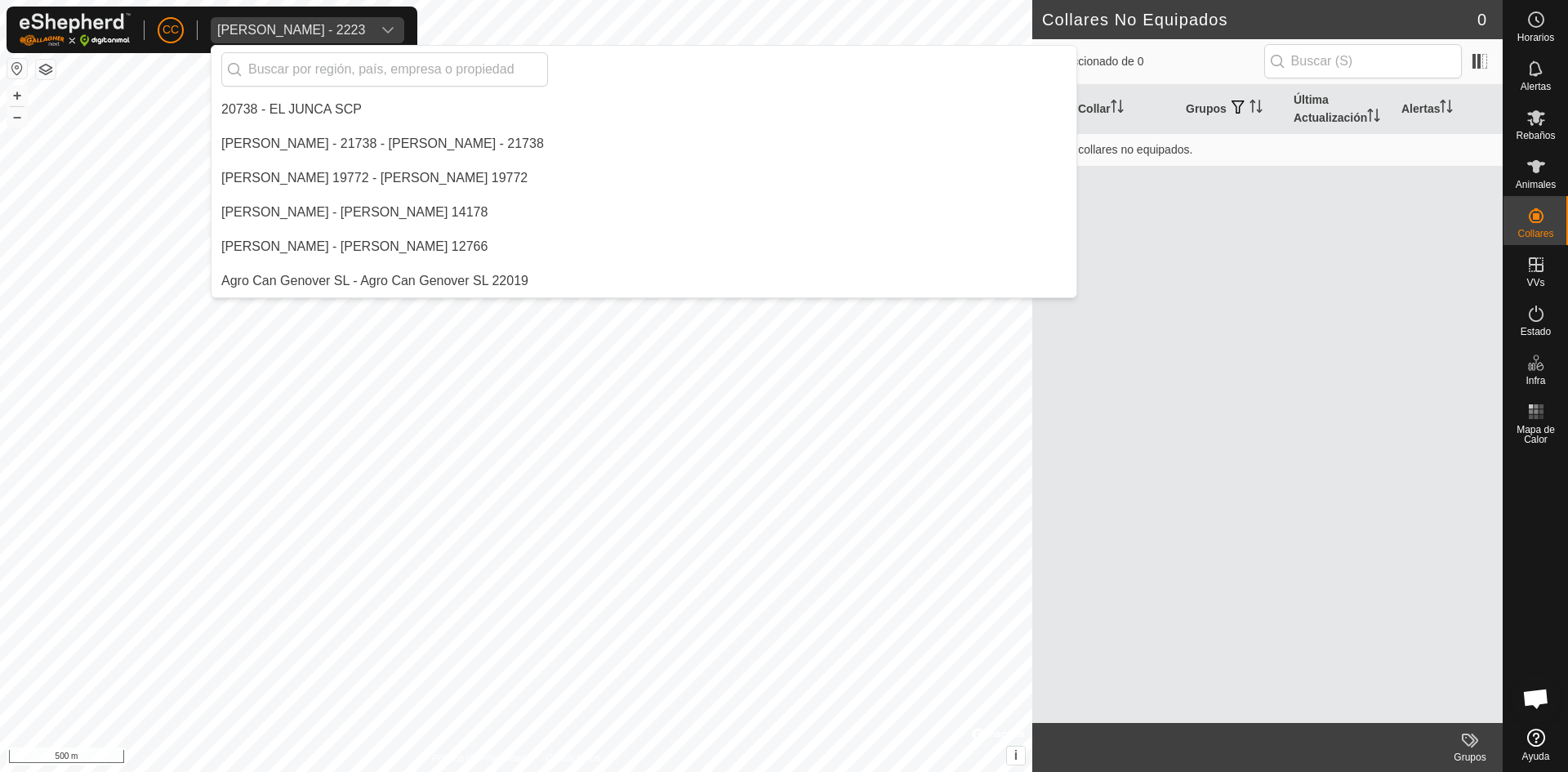
scroll to position [583, 0]
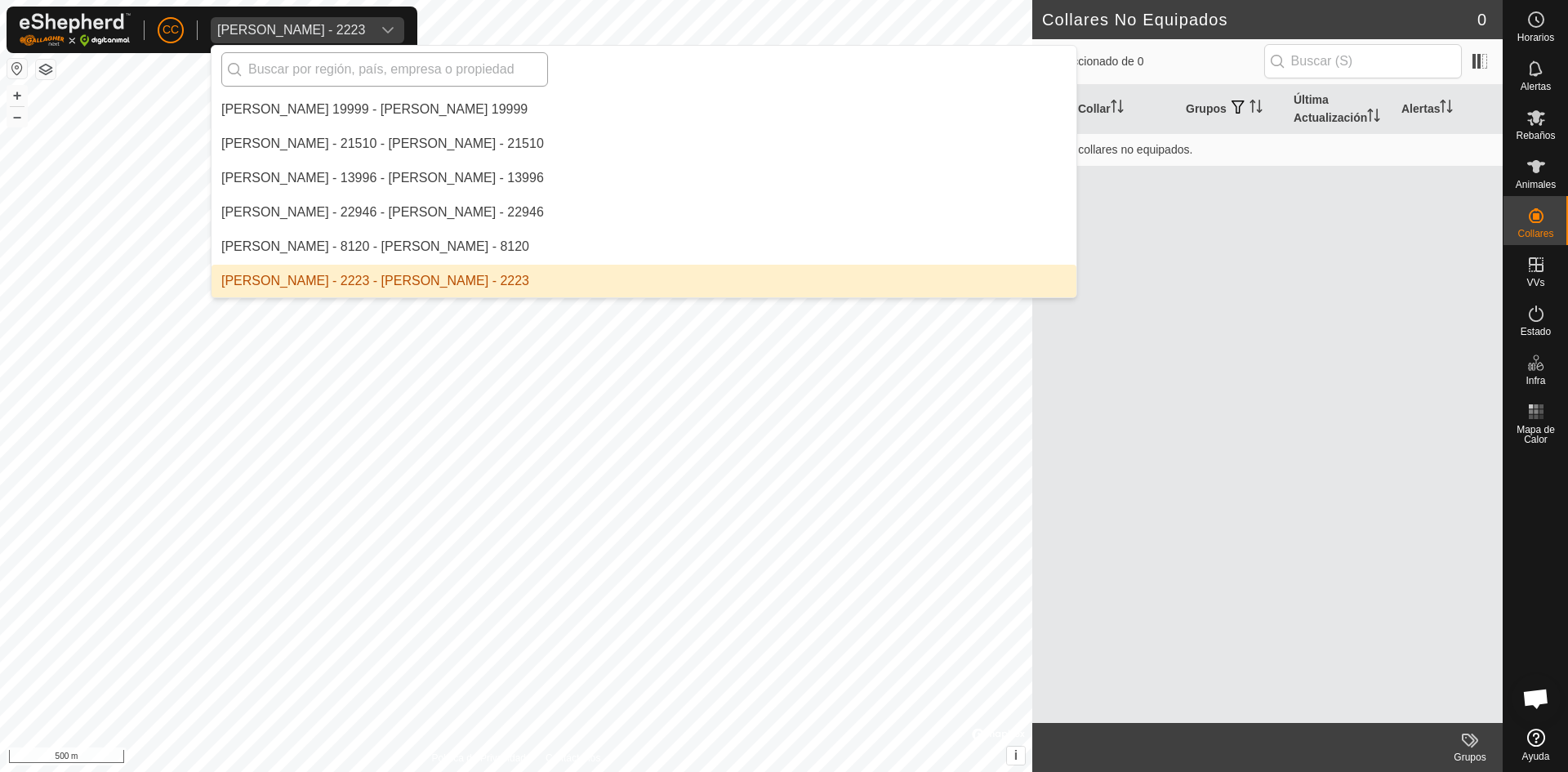
click at [418, 63] on input "text" at bounding box center [385, 69] width 326 height 34
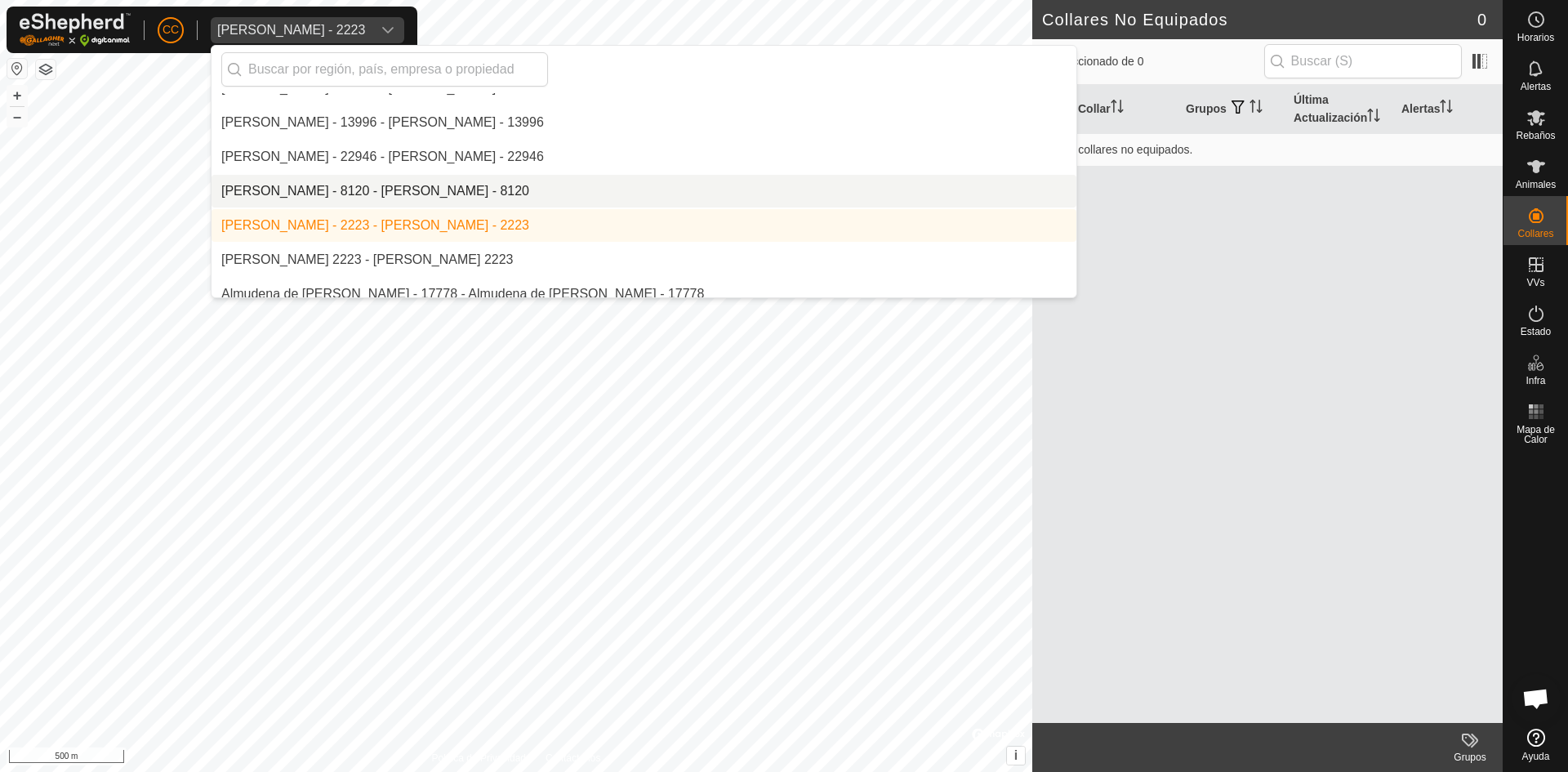
scroll to position [664, 0]
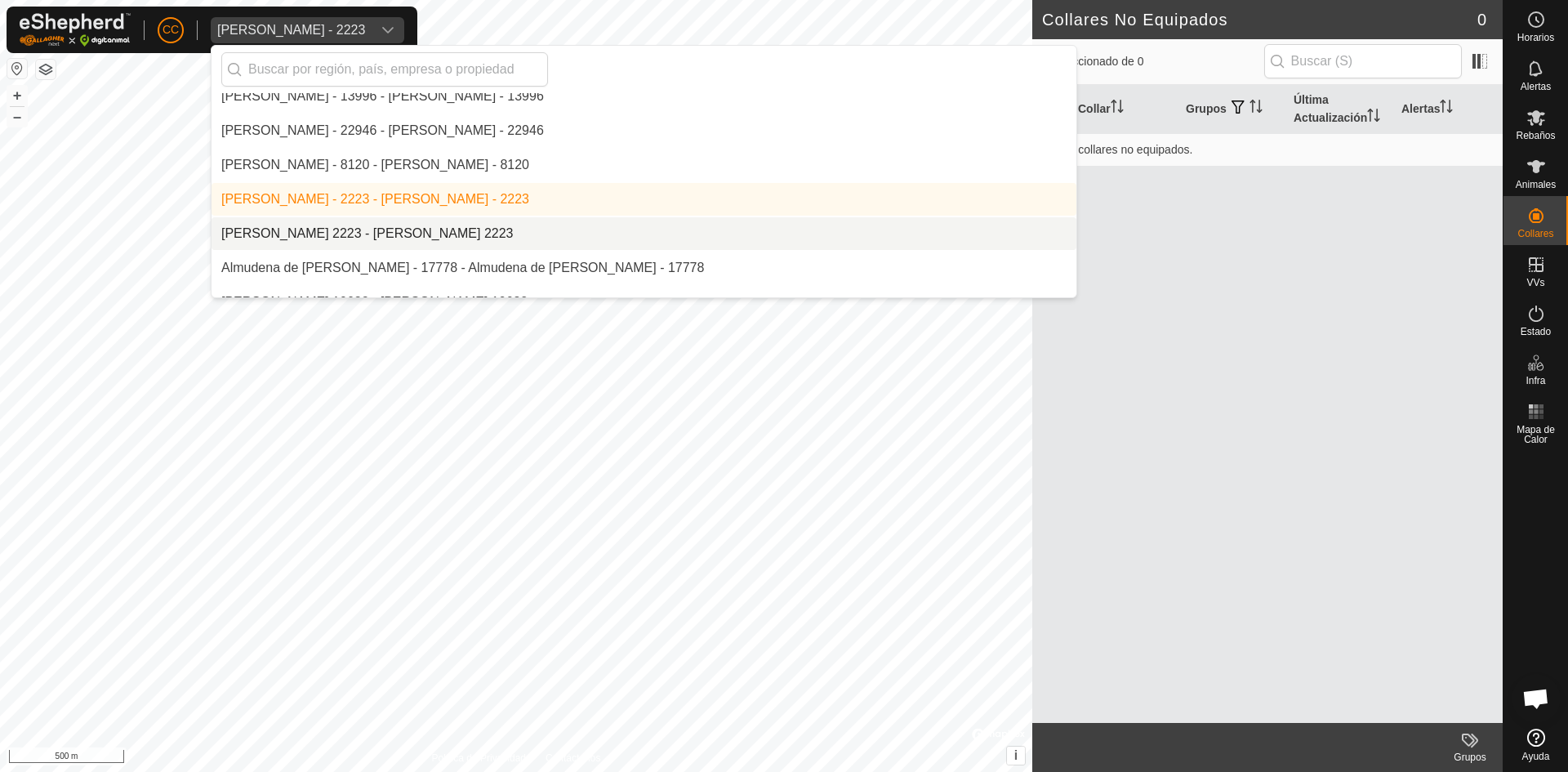
click at [437, 222] on li "[PERSON_NAME] 2223 - [PERSON_NAME] 2223" at bounding box center [643, 233] width 864 height 33
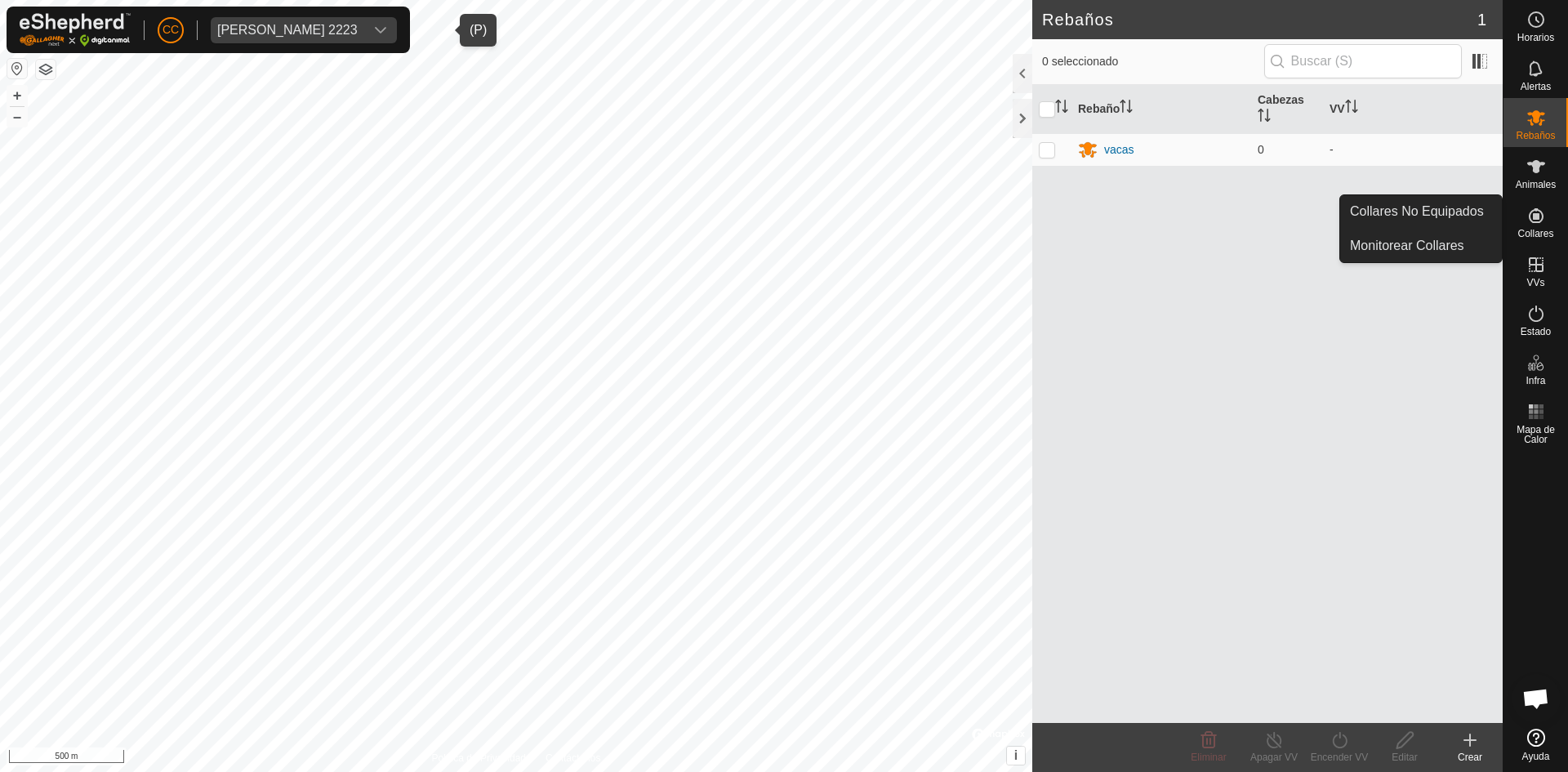
click at [1538, 216] on icon at bounding box center [1536, 216] width 15 height 15
click at [1429, 210] on link "Collares No Equipados" at bounding box center [1420, 211] width 161 height 33
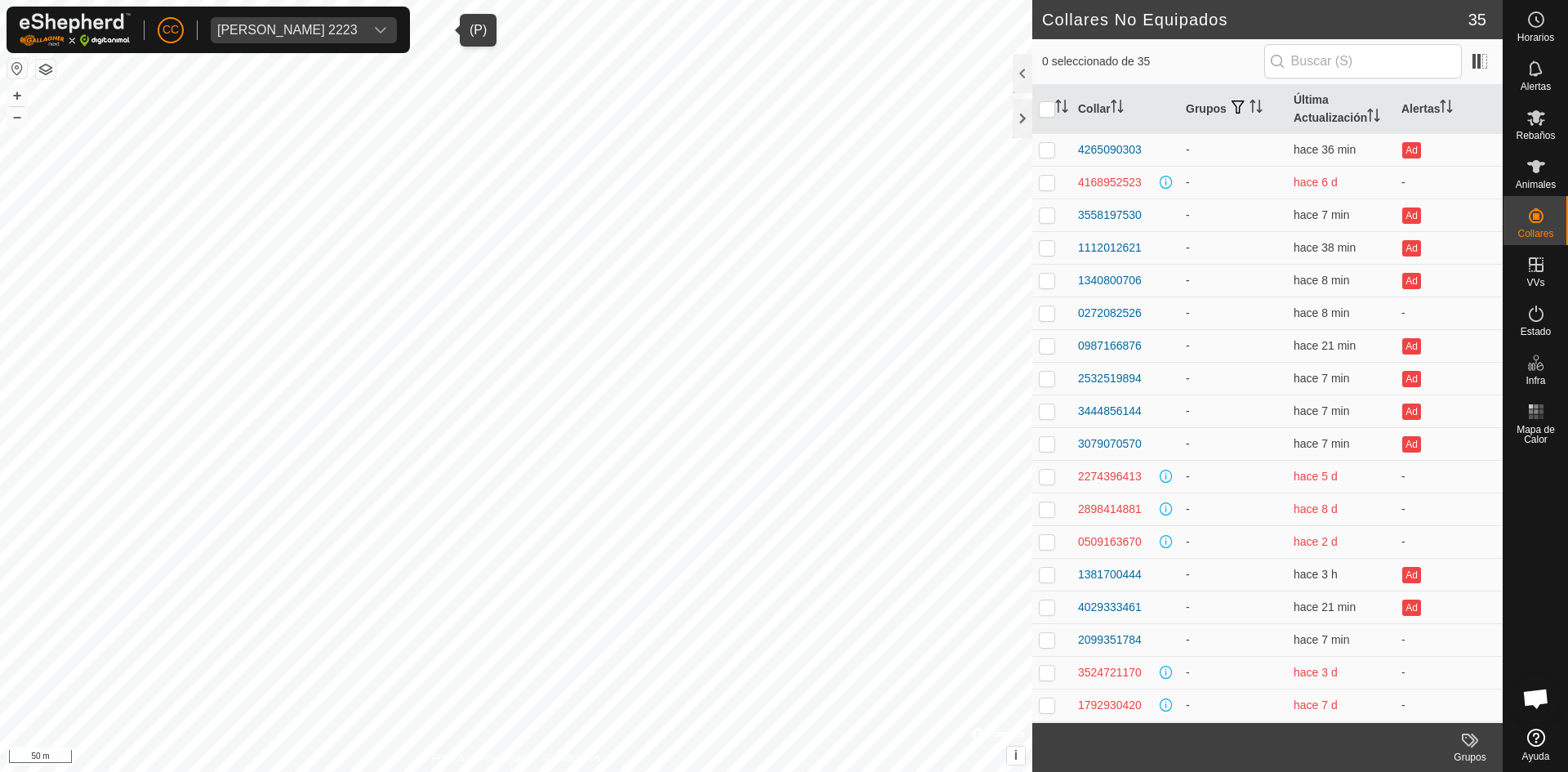
click at [364, 39] on span "[PERSON_NAME] 2223" at bounding box center [287, 30] width 154 height 26
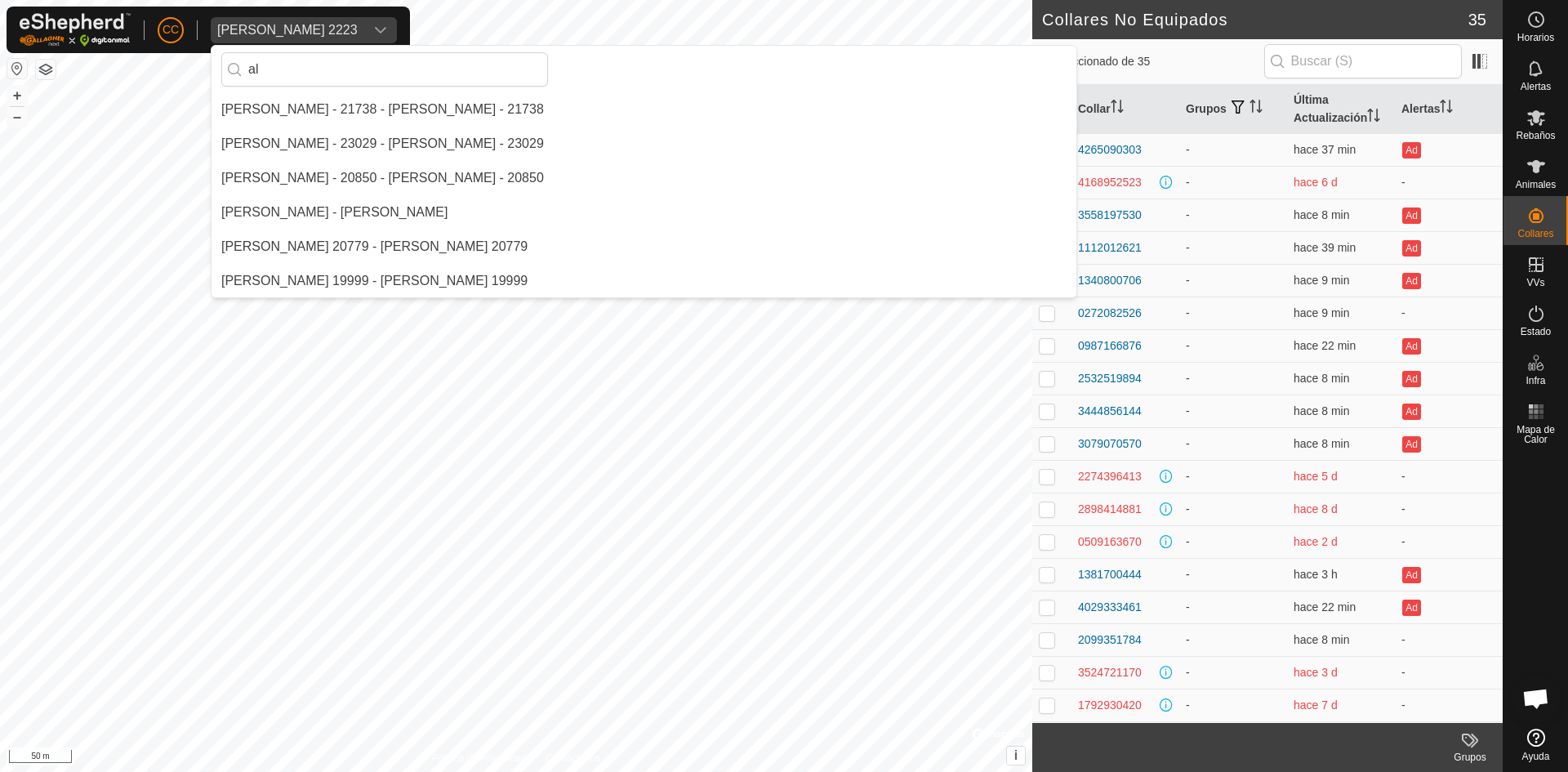
type input "al"
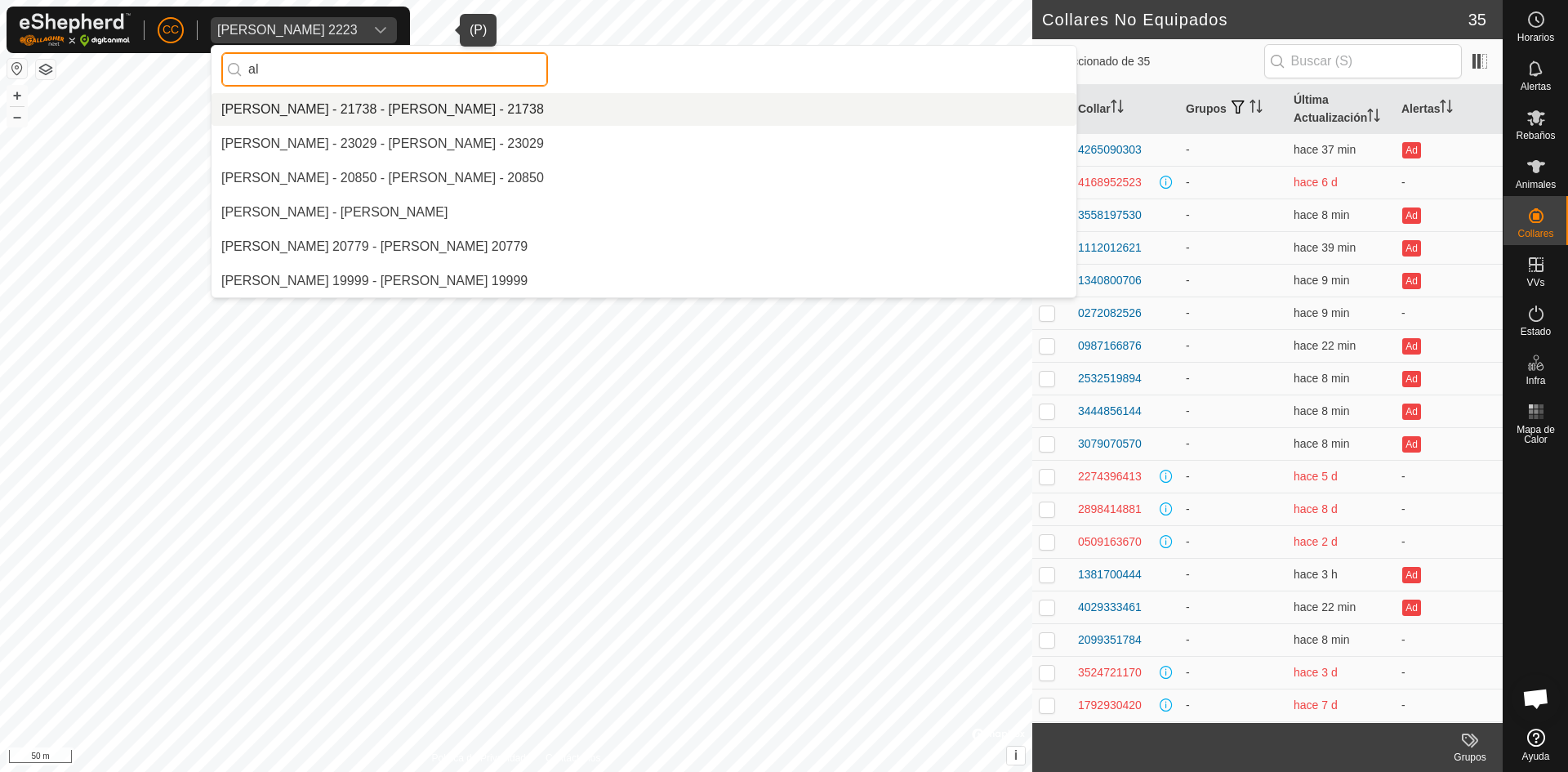
click at [166, 95] on div "CC [PERSON_NAME] 2223 al [PERSON_NAME] - 21738 - [PERSON_NAME] - 21738 [PERSON_…" at bounding box center [784, 386] width 1568 height 772
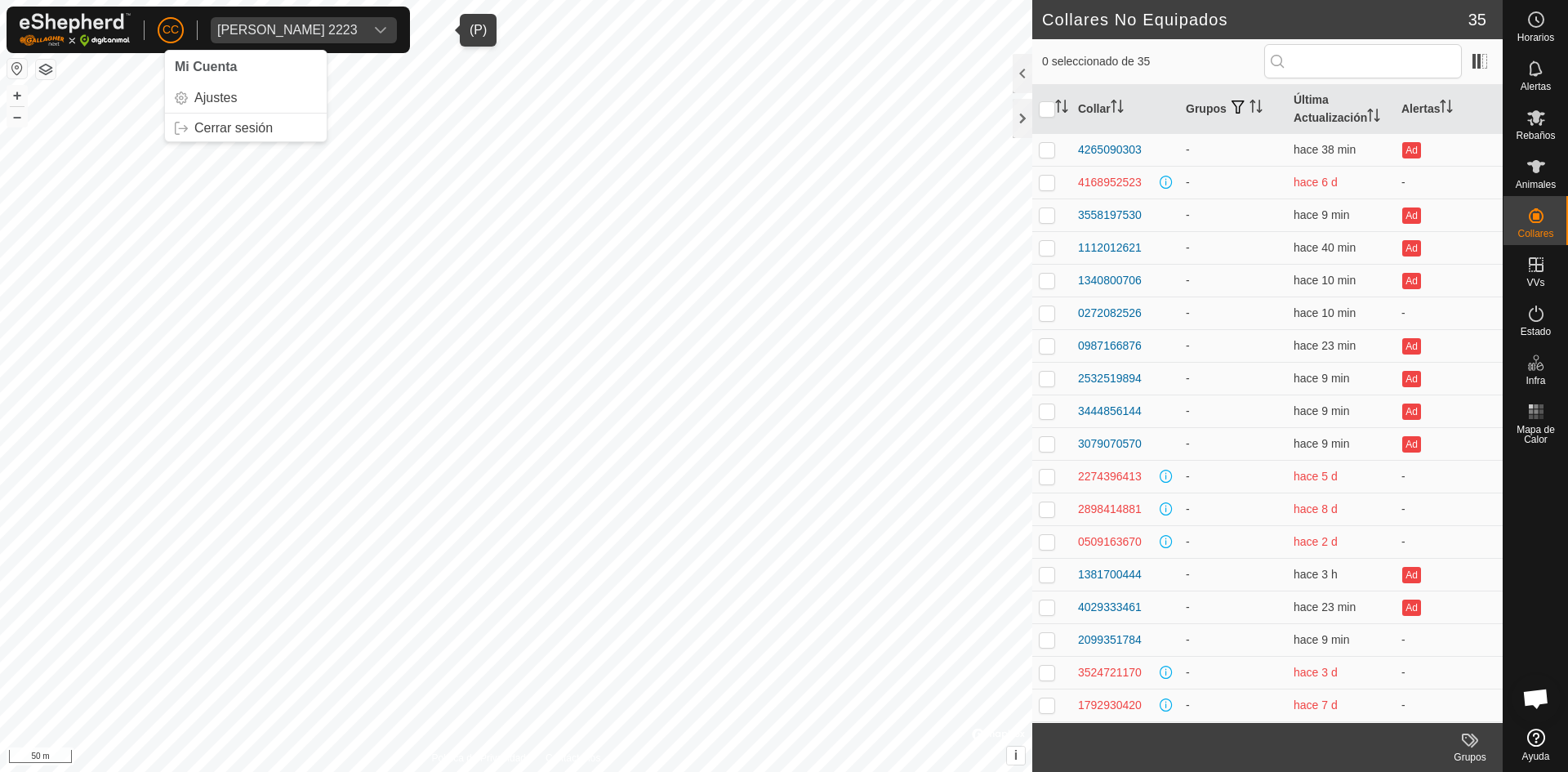
click at [344, 30] on div "[PERSON_NAME] 2223" at bounding box center [287, 30] width 141 height 13
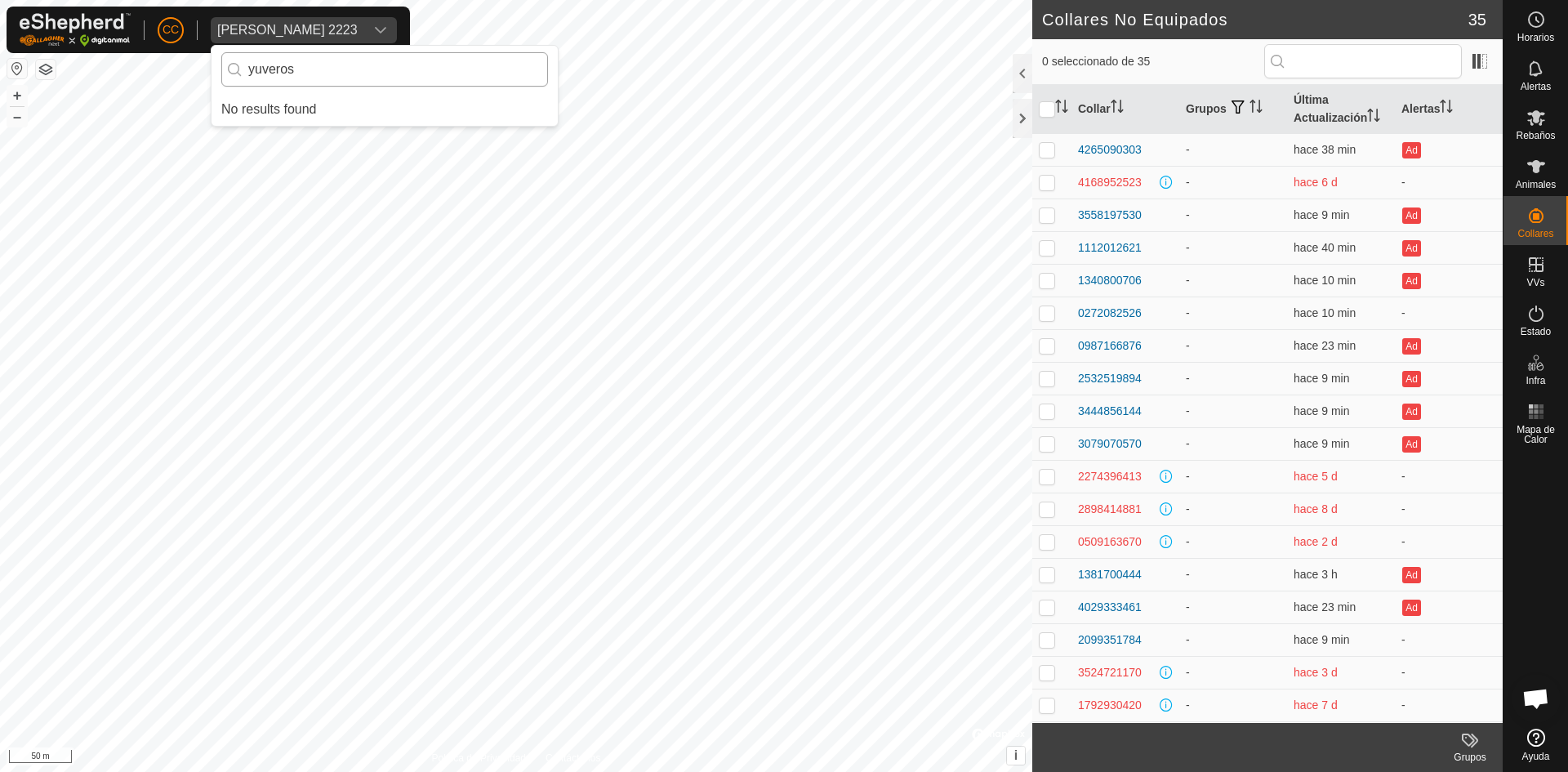
type input "yuveros"
click at [369, 64] on input "yuveros" at bounding box center [385, 69] width 326 height 34
drag, startPoint x: 328, startPoint y: 70, endPoint x: 224, endPoint y: 74, distance: 104.1
click at [224, 74] on input "yuveros" at bounding box center [385, 69] width 326 height 34
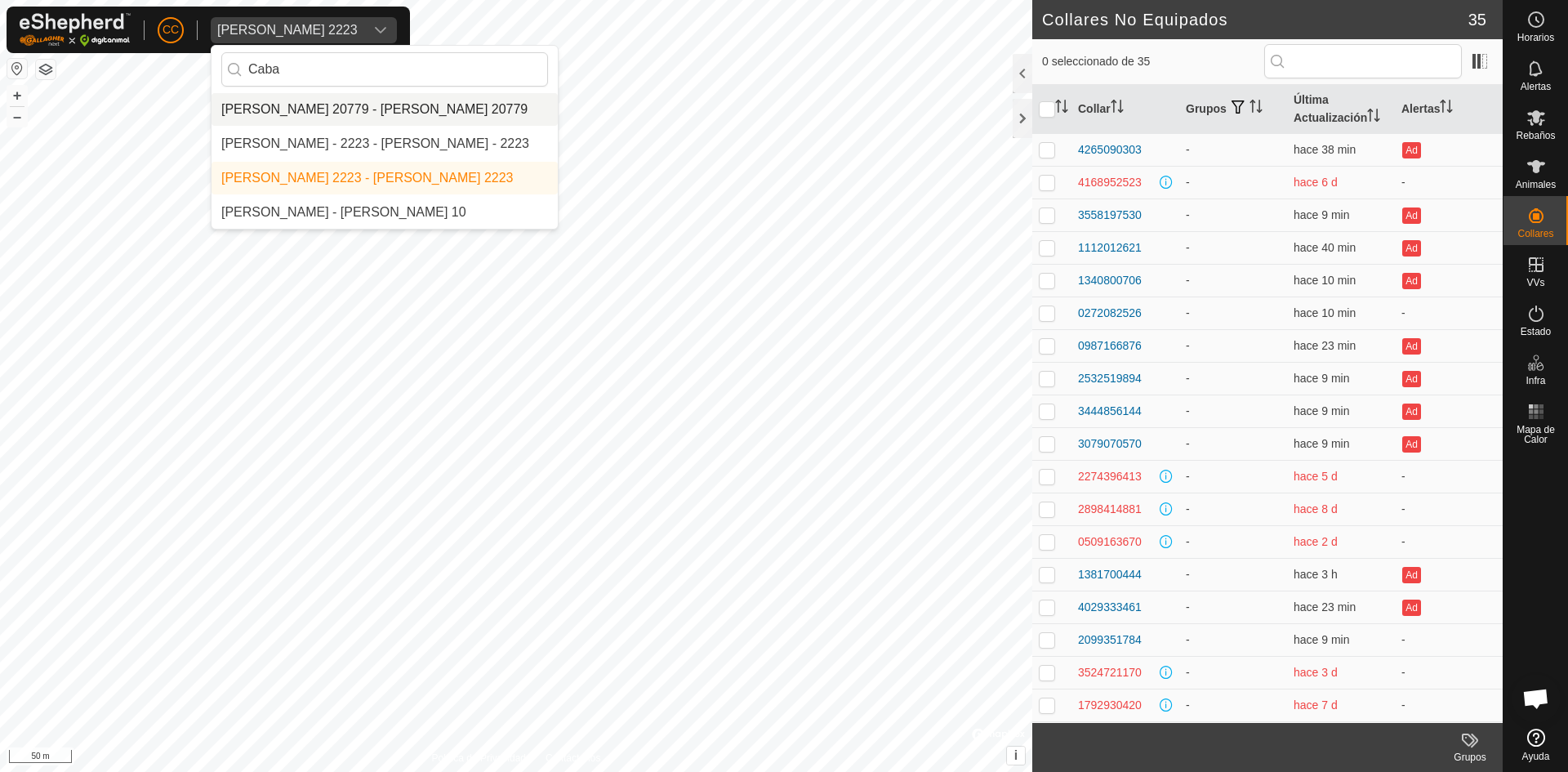
type input "Caba"
click at [265, 115] on li "[PERSON_NAME] 20779 - [PERSON_NAME] 20779" at bounding box center [384, 109] width 346 height 33
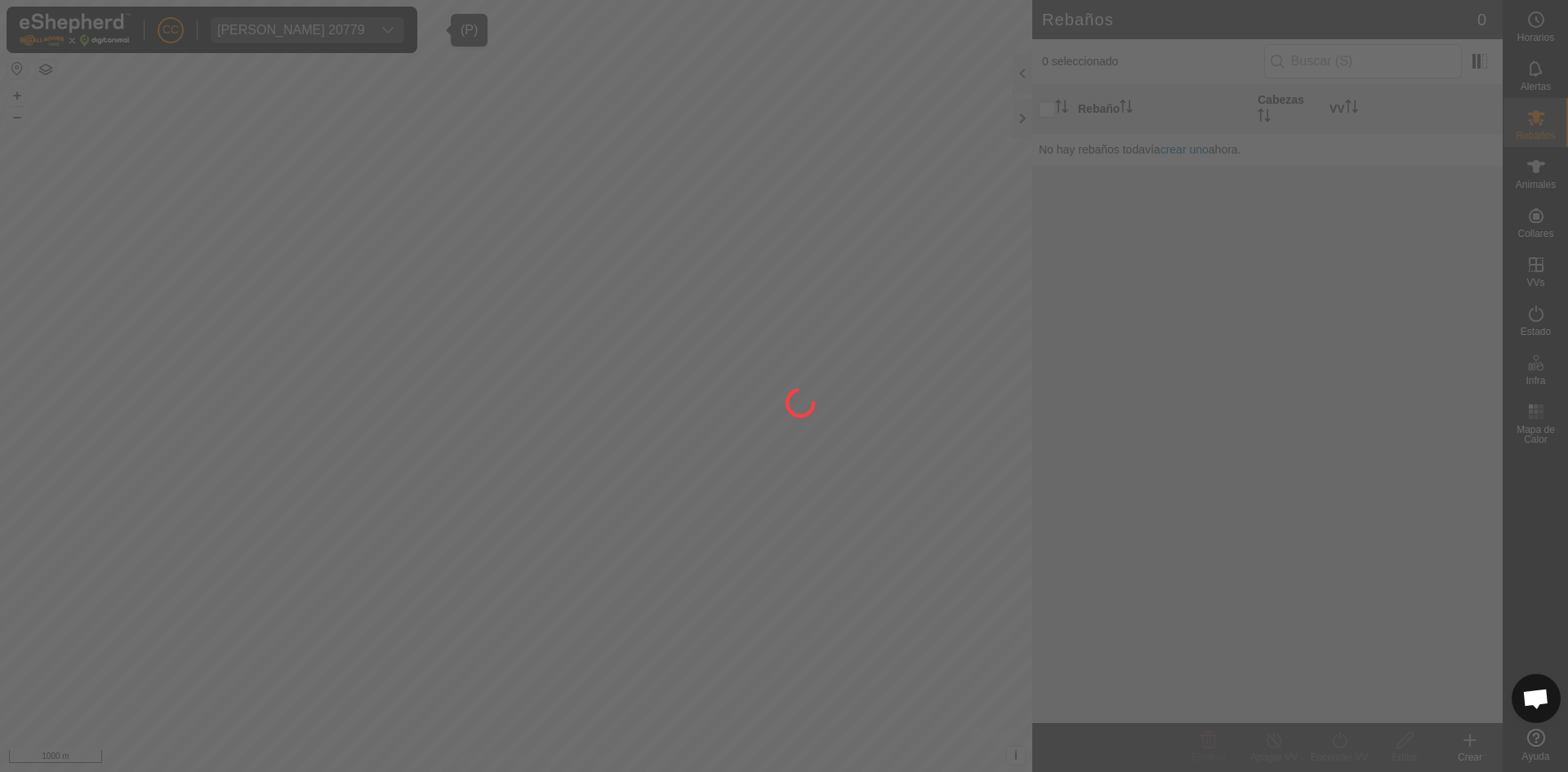
click at [1536, 222] on div at bounding box center [784, 386] width 1568 height 772
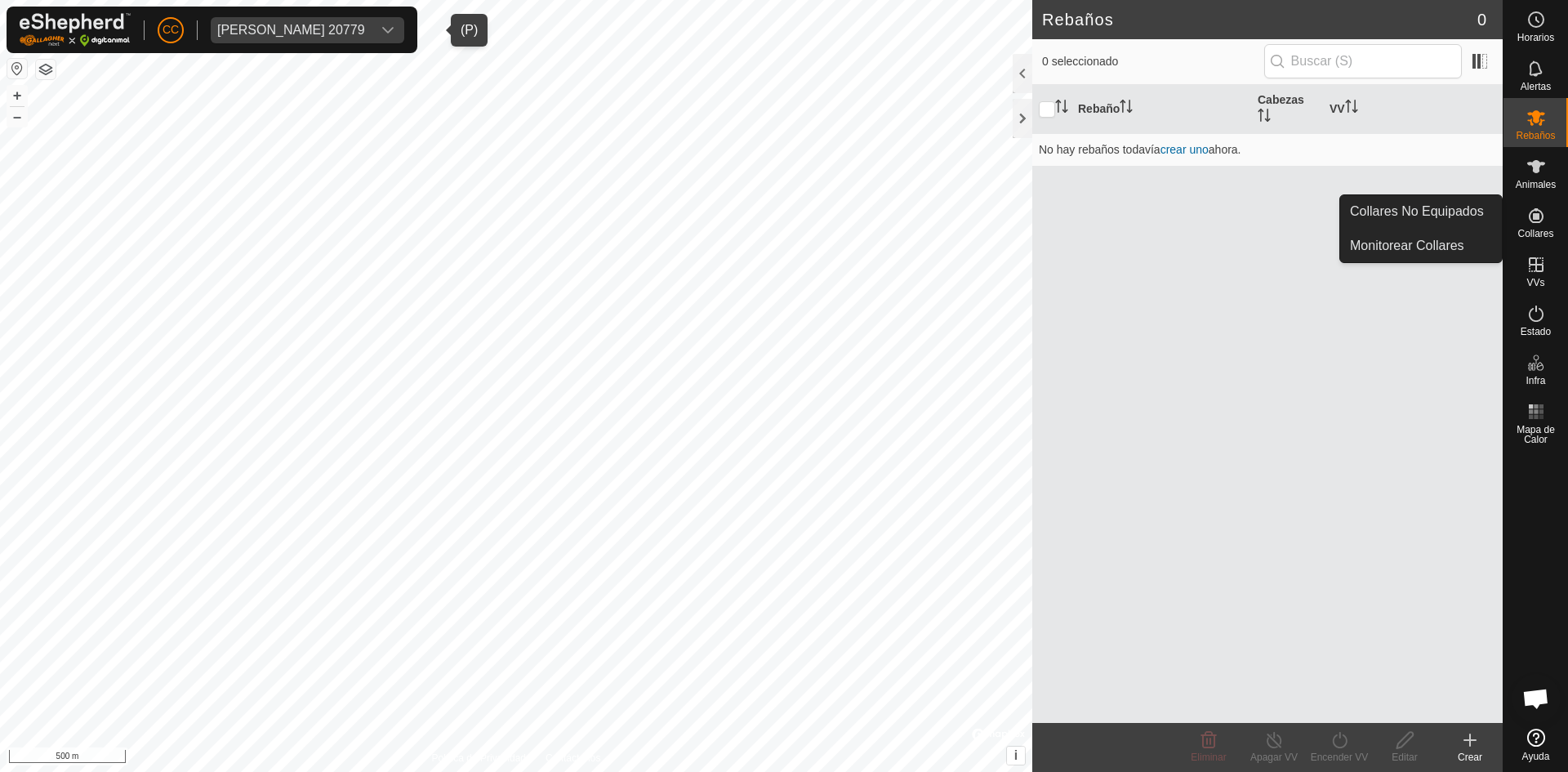
click at [1470, 215] on link "Collares No Equipados" at bounding box center [1420, 211] width 161 height 33
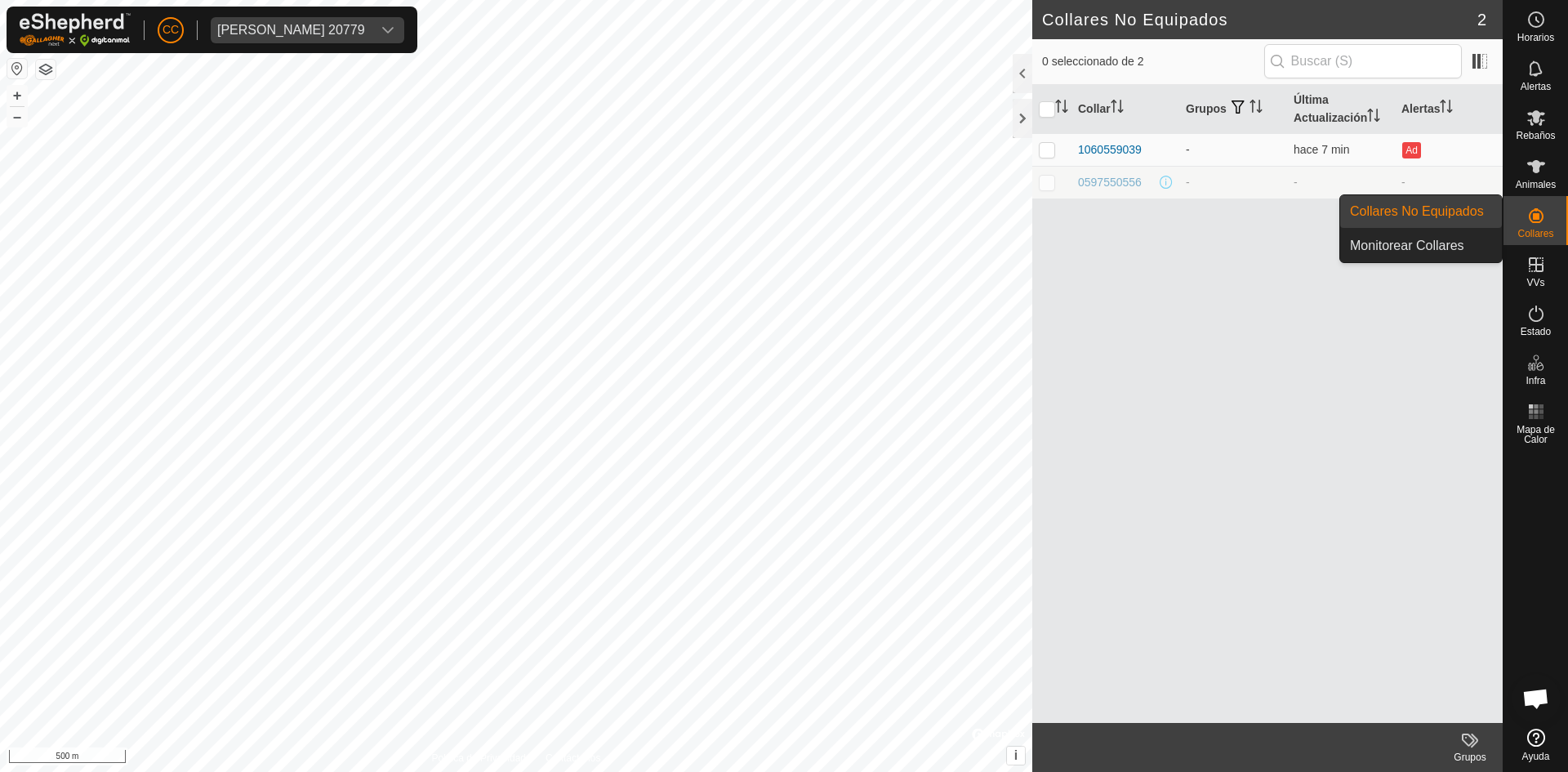
click at [1182, 234] on div "Collar Grupos Última Actualización Alertas 1060559039 - hace 7 min Ad 059755055…" at bounding box center [1267, 404] width 470 height 638
